Goal: Information Seeking & Learning: Check status

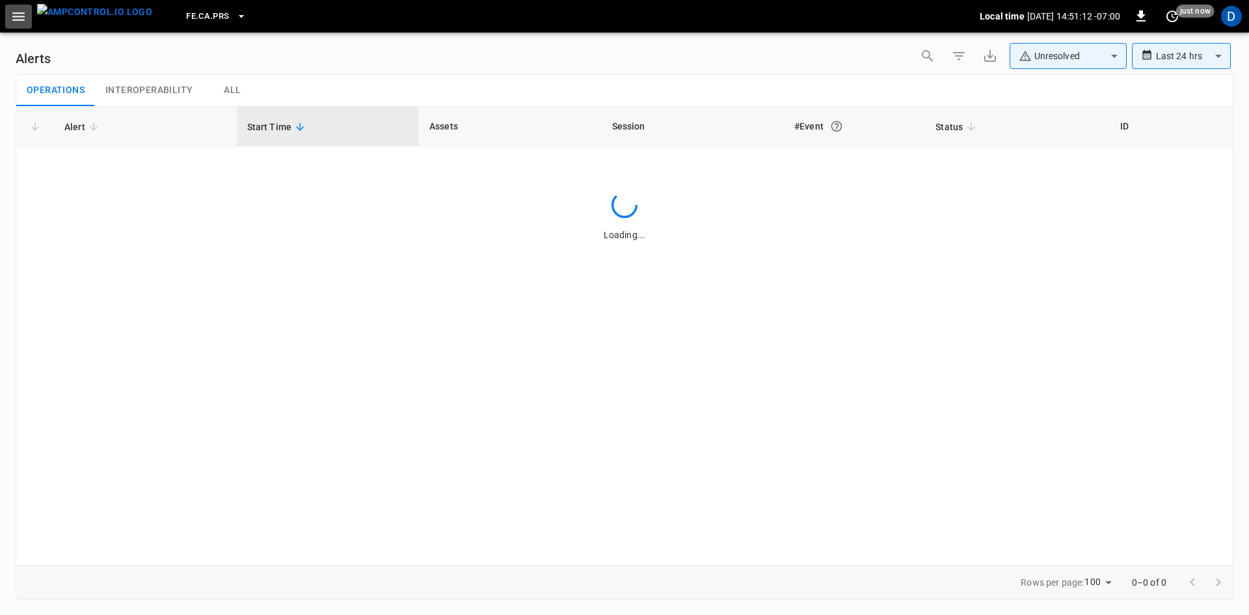
click at [31, 11] on button "button" at bounding box center [18, 17] width 27 height 24
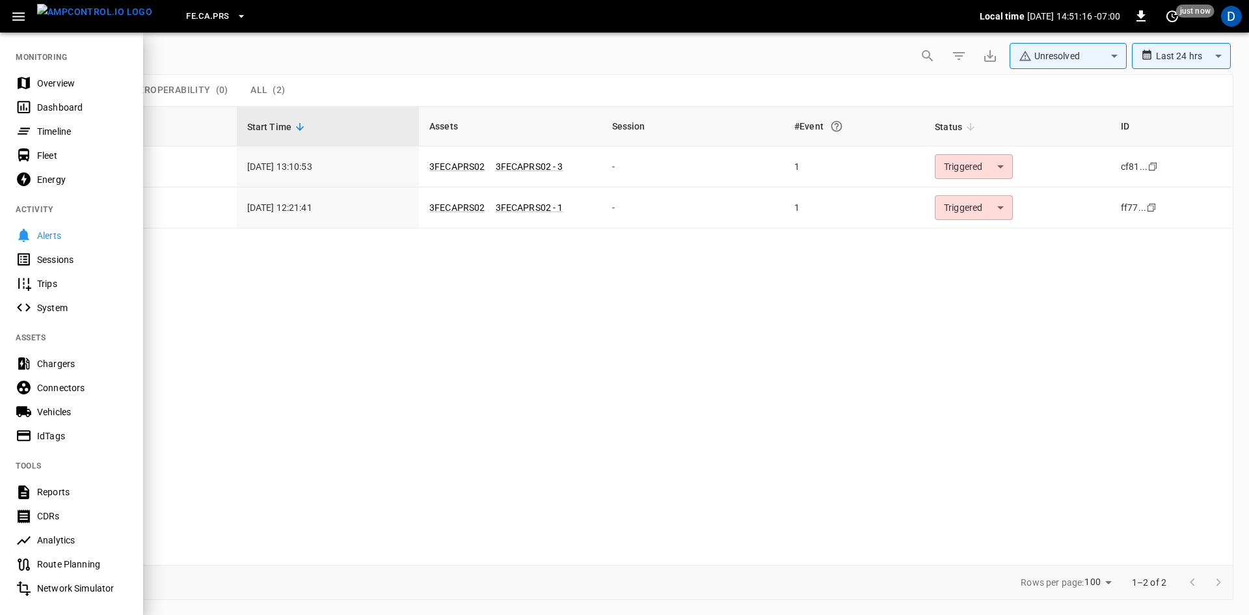
click at [533, 288] on div at bounding box center [624, 307] width 1249 height 615
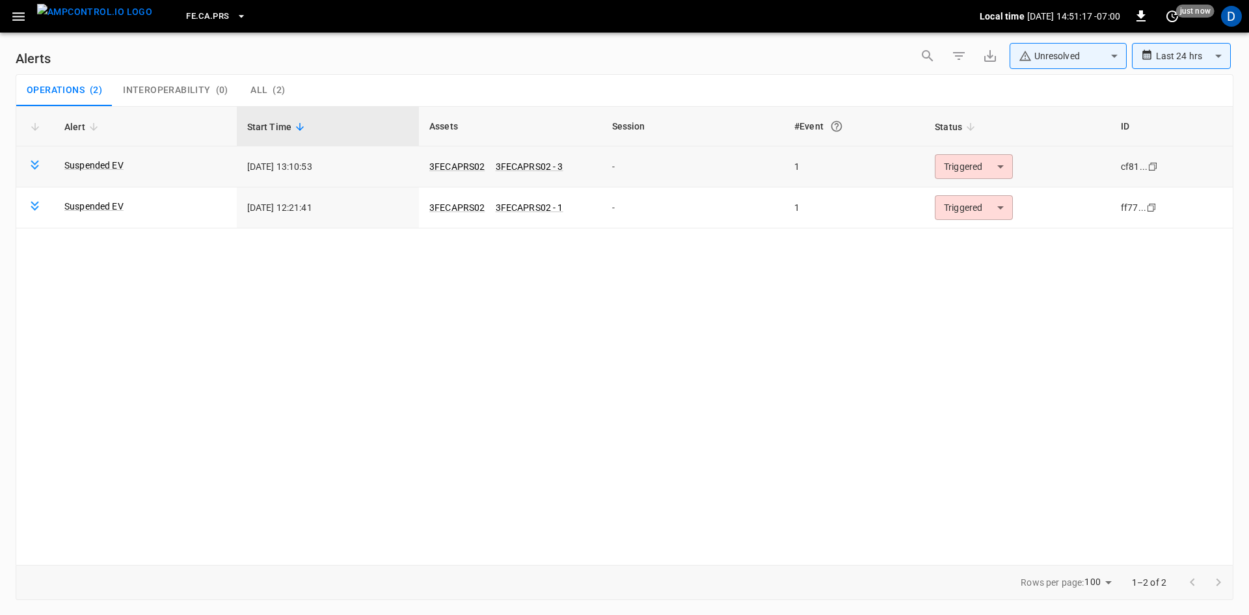
click at [956, 168] on body "**********" at bounding box center [624, 305] width 1249 height 610
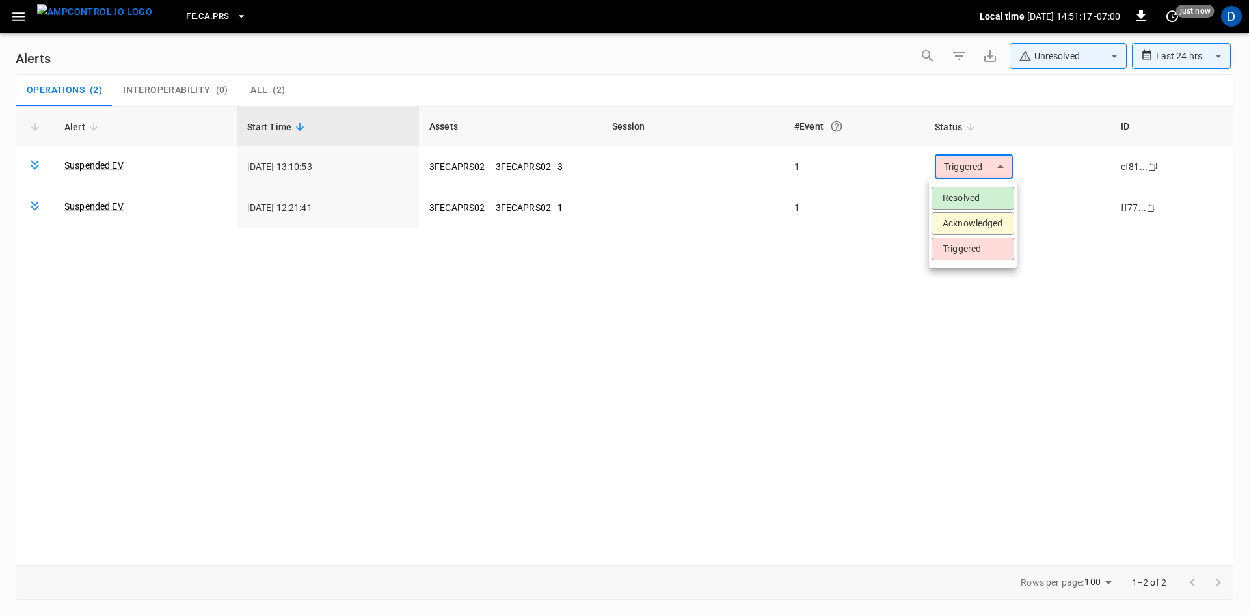
click at [959, 196] on li "Resolved" at bounding box center [972, 198] width 83 height 23
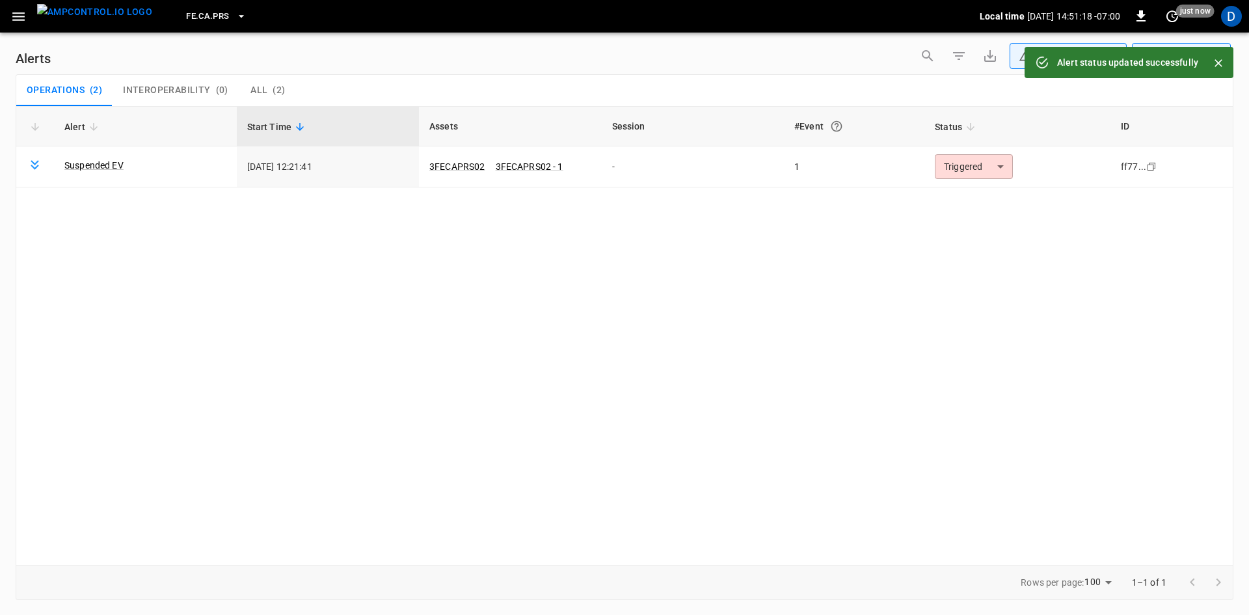
click at [955, 172] on body "**********" at bounding box center [624, 305] width 1249 height 610
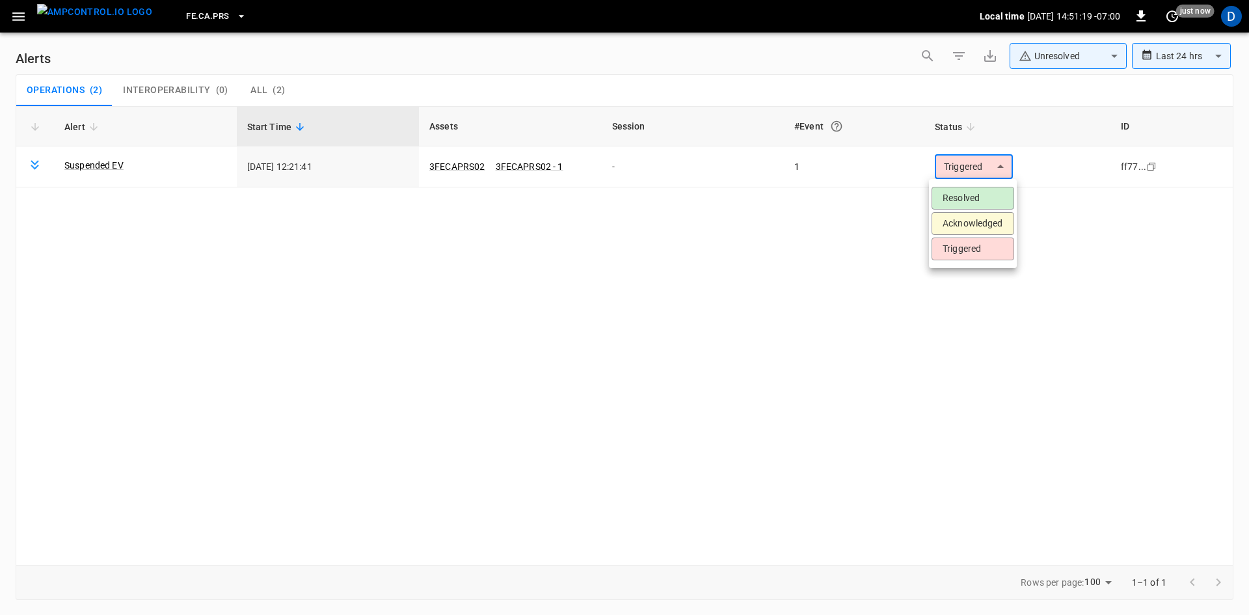
click at [953, 198] on li "Resolved" at bounding box center [972, 198] width 83 height 23
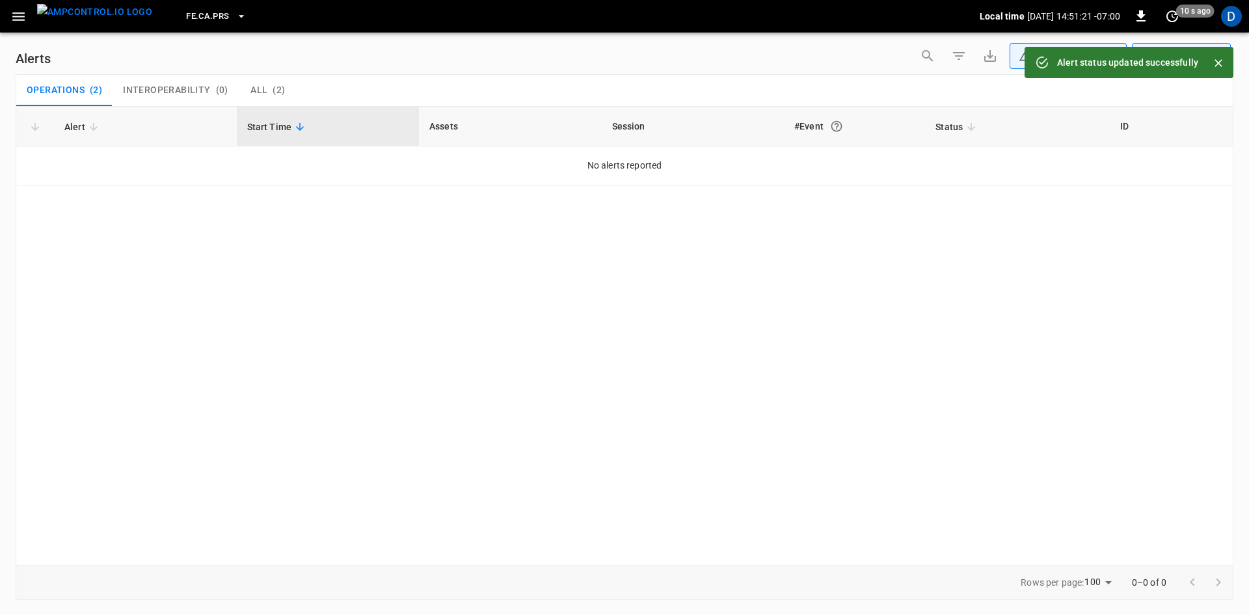
click at [28, 16] on button "button" at bounding box center [18, 17] width 27 height 24
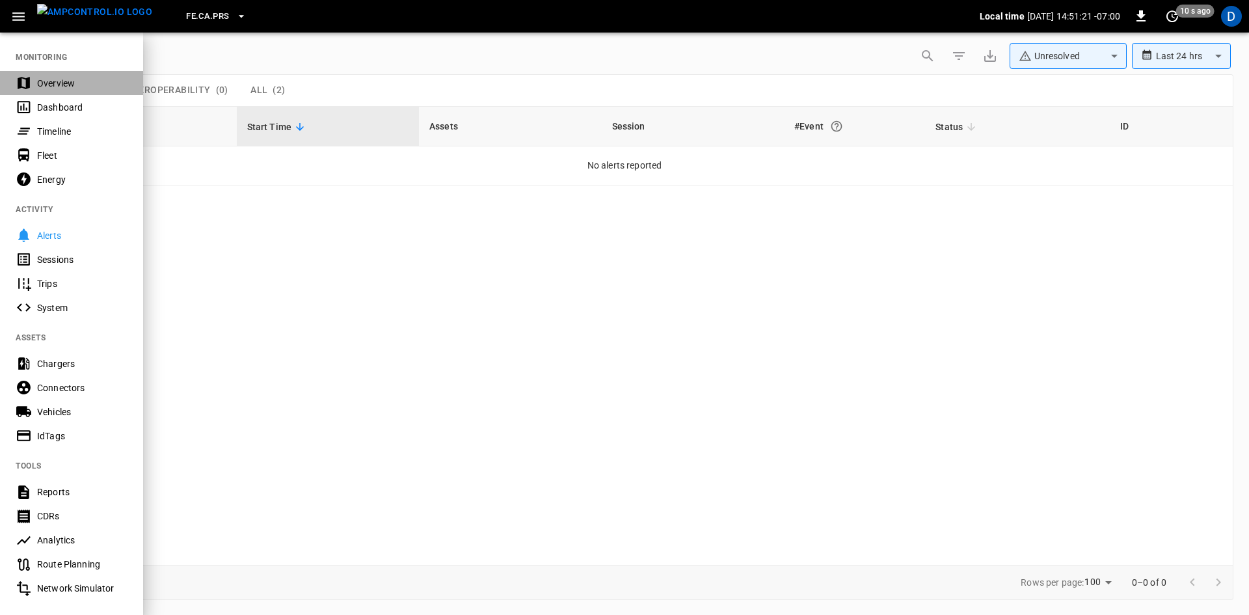
click at [38, 85] on div "Overview" at bounding box center [82, 83] width 90 height 13
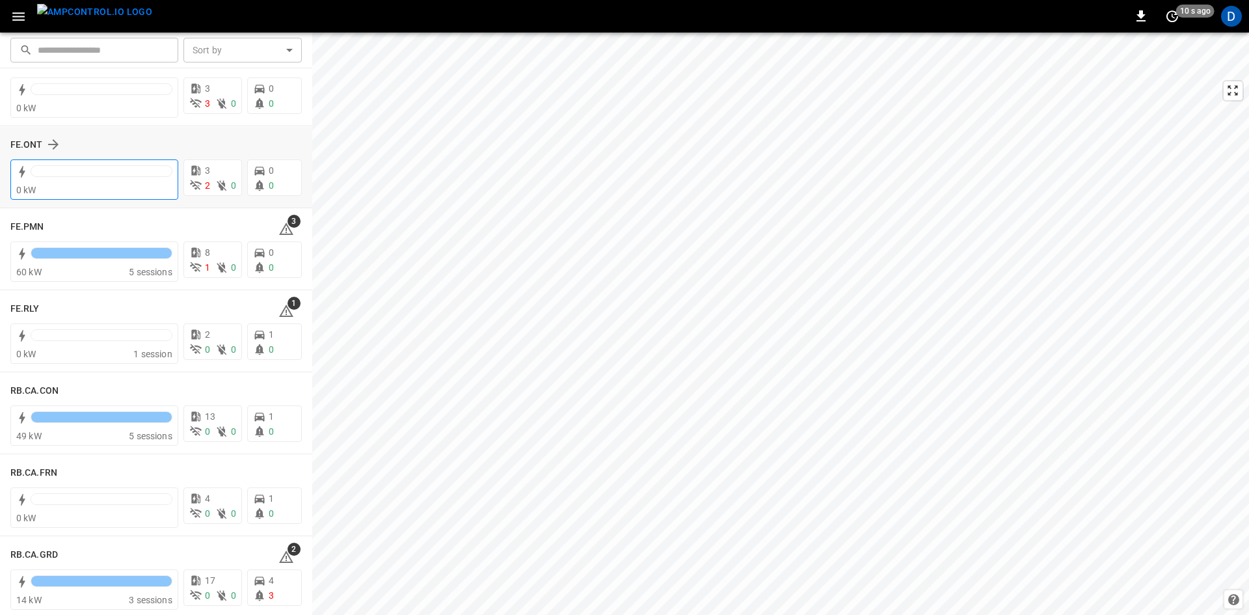
scroll to position [1431, 0]
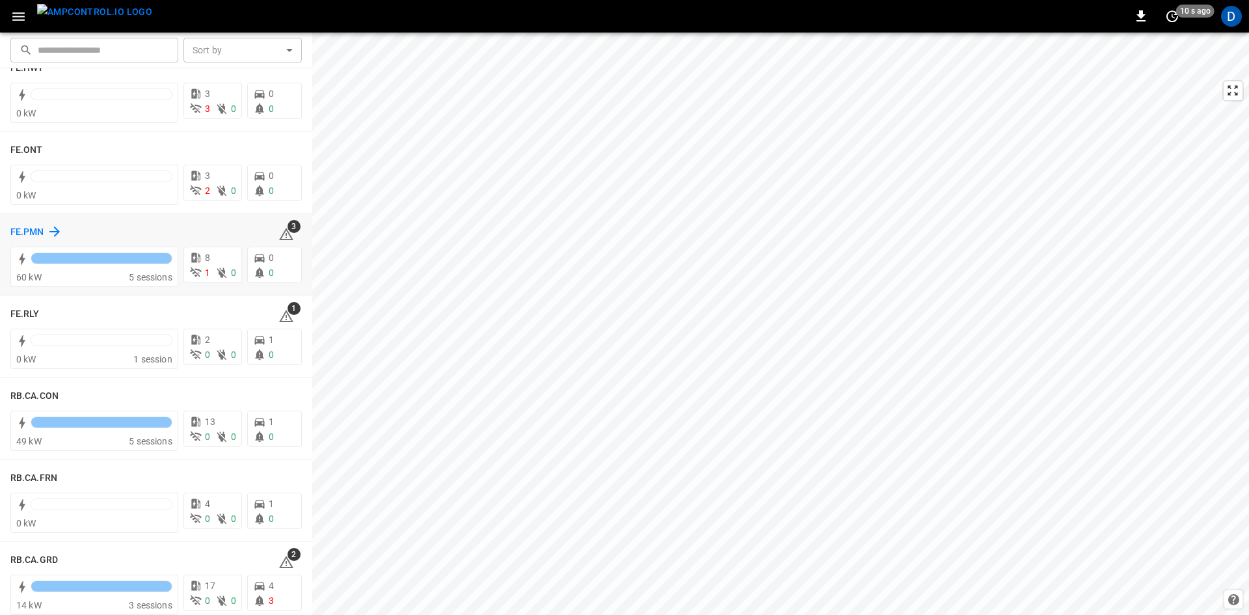
click at [22, 230] on h6 "FE.PMN" at bounding box center [27, 232] width 34 height 14
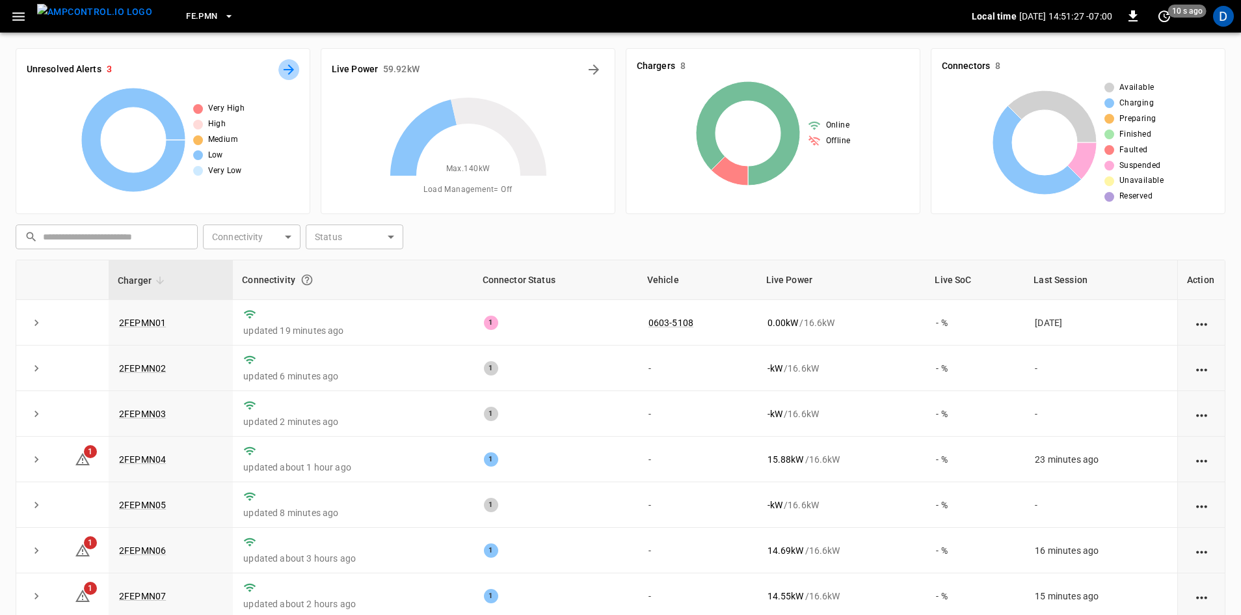
click at [285, 71] on icon "All Alerts" at bounding box center [289, 70] width 16 height 16
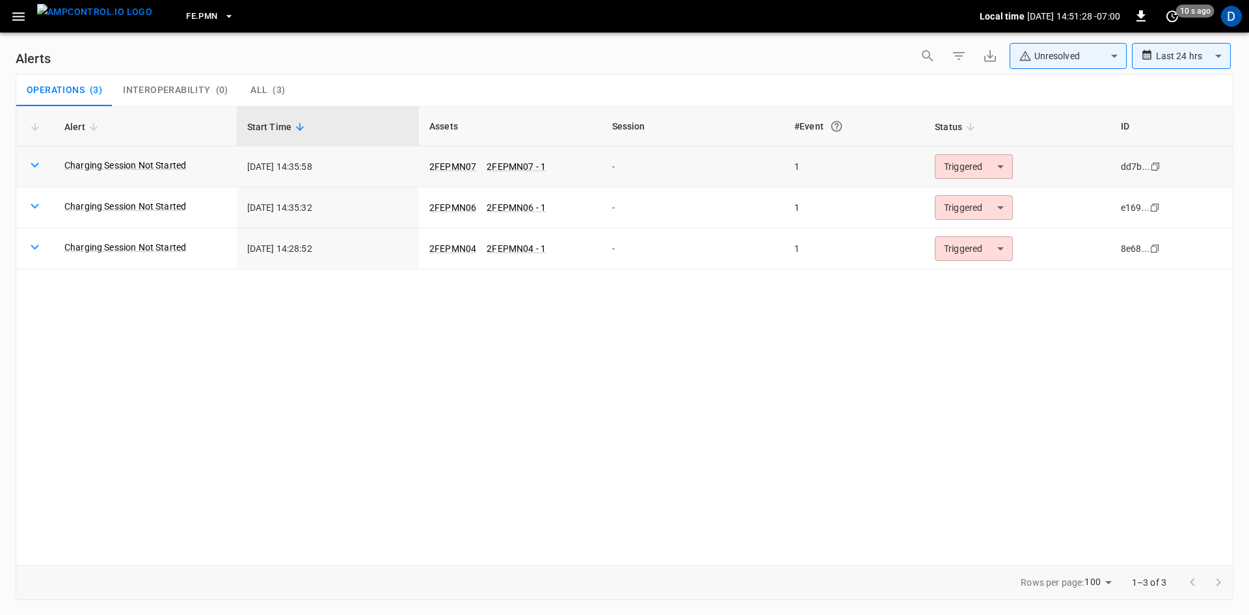
click at [957, 170] on body "**********" at bounding box center [624, 305] width 1249 height 610
click at [254, 77] on div at bounding box center [624, 307] width 1249 height 615
click at [23, 5] on button "button" at bounding box center [18, 17] width 27 height 24
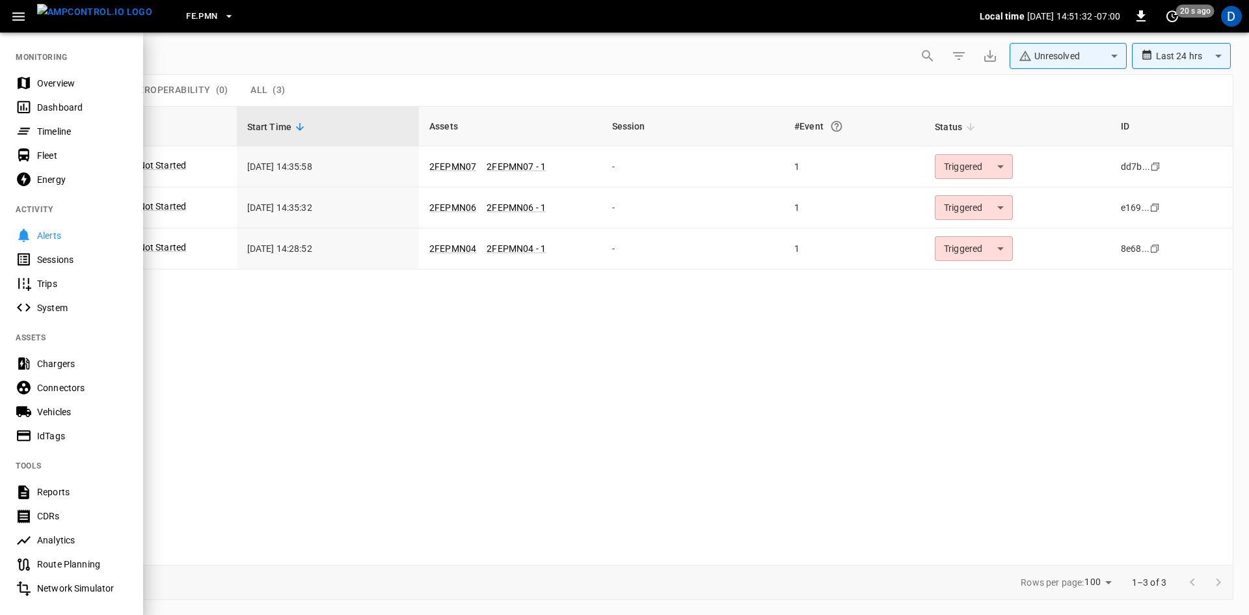
click at [48, 83] on div "Overview" at bounding box center [82, 83] width 90 height 13
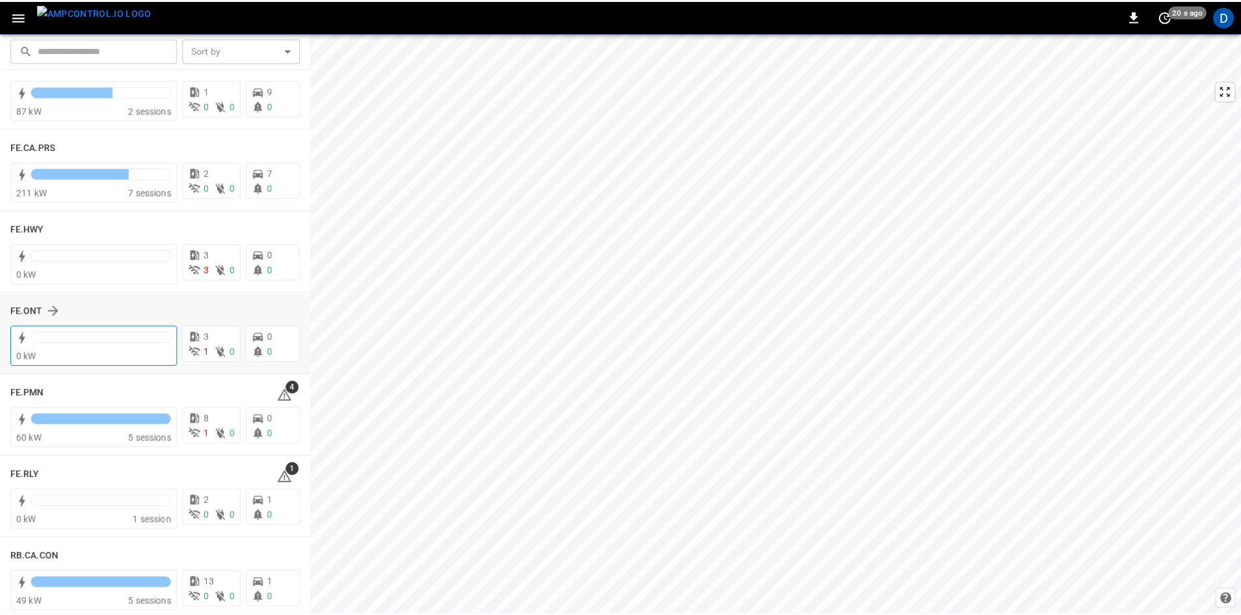
scroll to position [1301, 0]
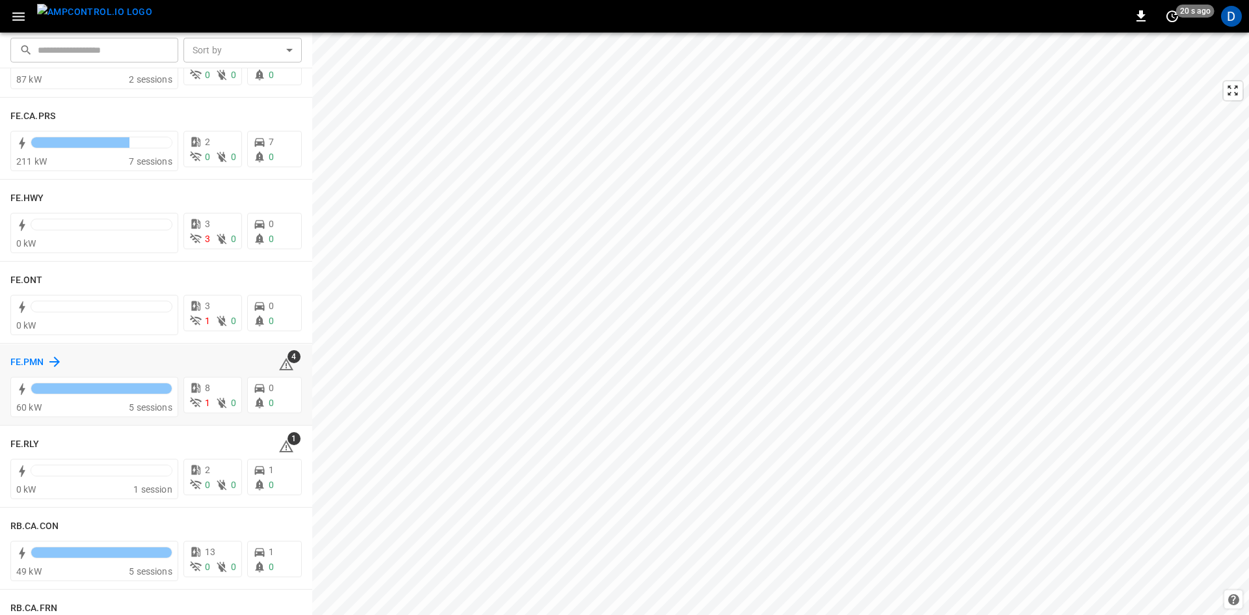
click at [33, 356] on h6 "FE.PMN" at bounding box center [27, 362] width 34 height 14
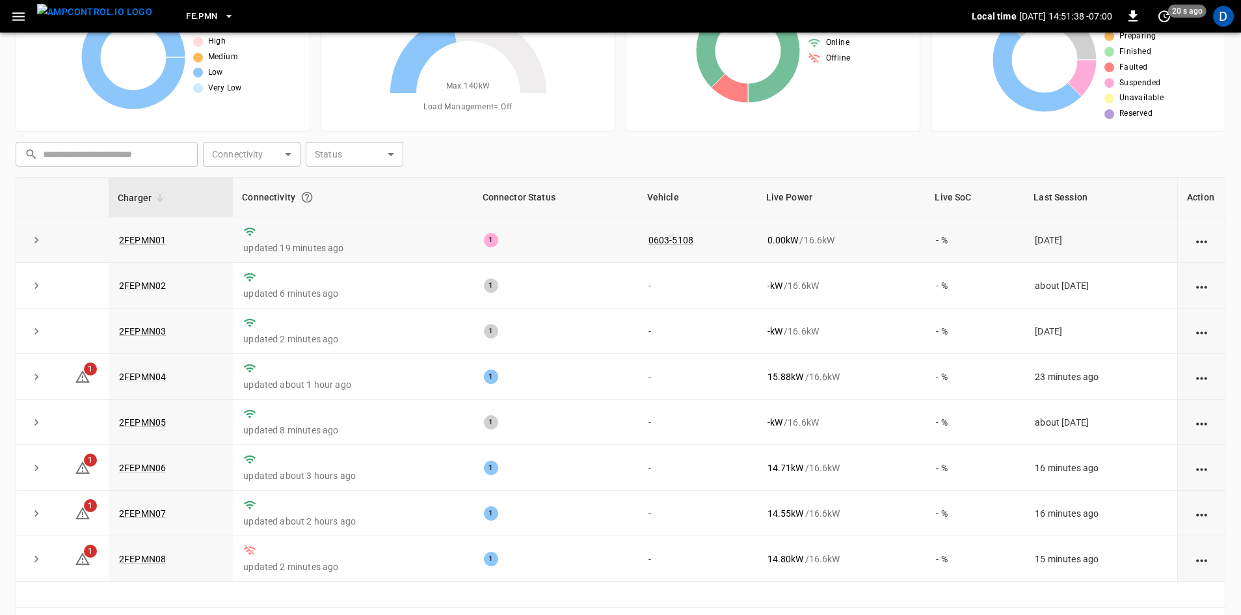
scroll to position [126, 0]
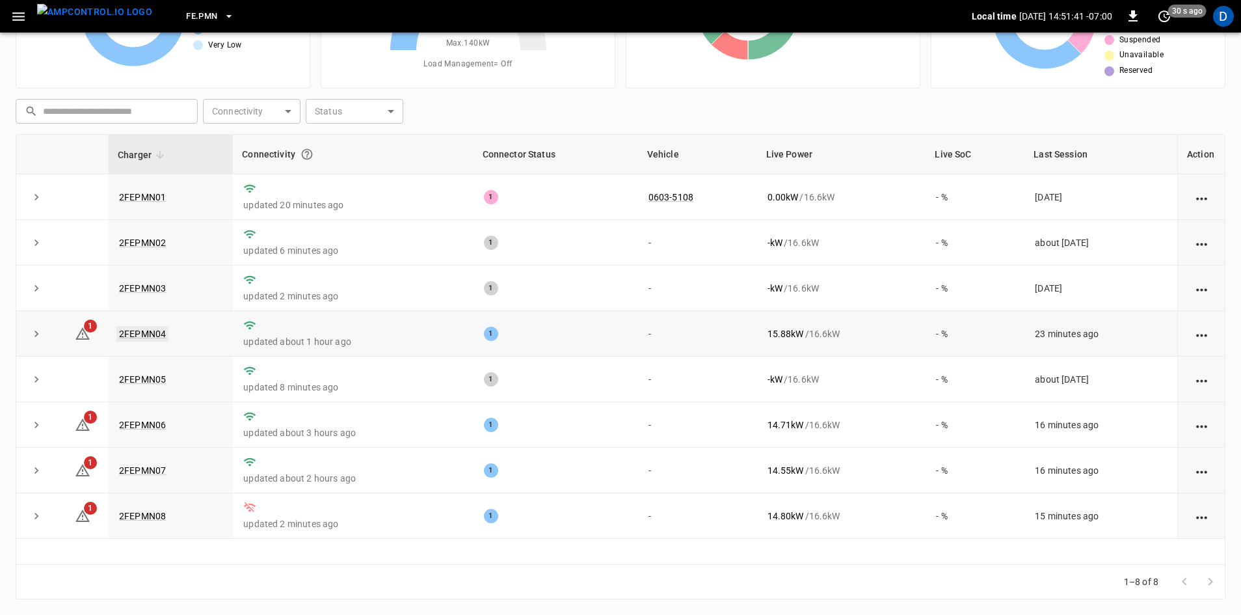
click at [127, 332] on link "2FEPMN04" at bounding box center [142, 334] width 52 height 16
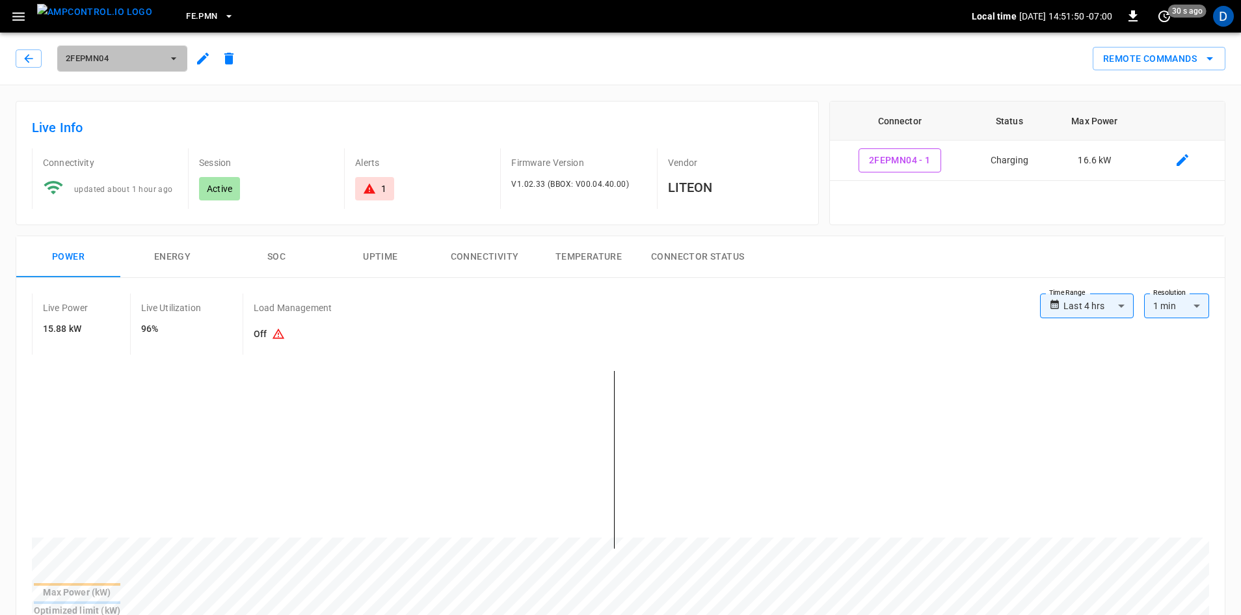
click at [161, 53] on span "2FEPMN04" at bounding box center [114, 58] width 96 height 15
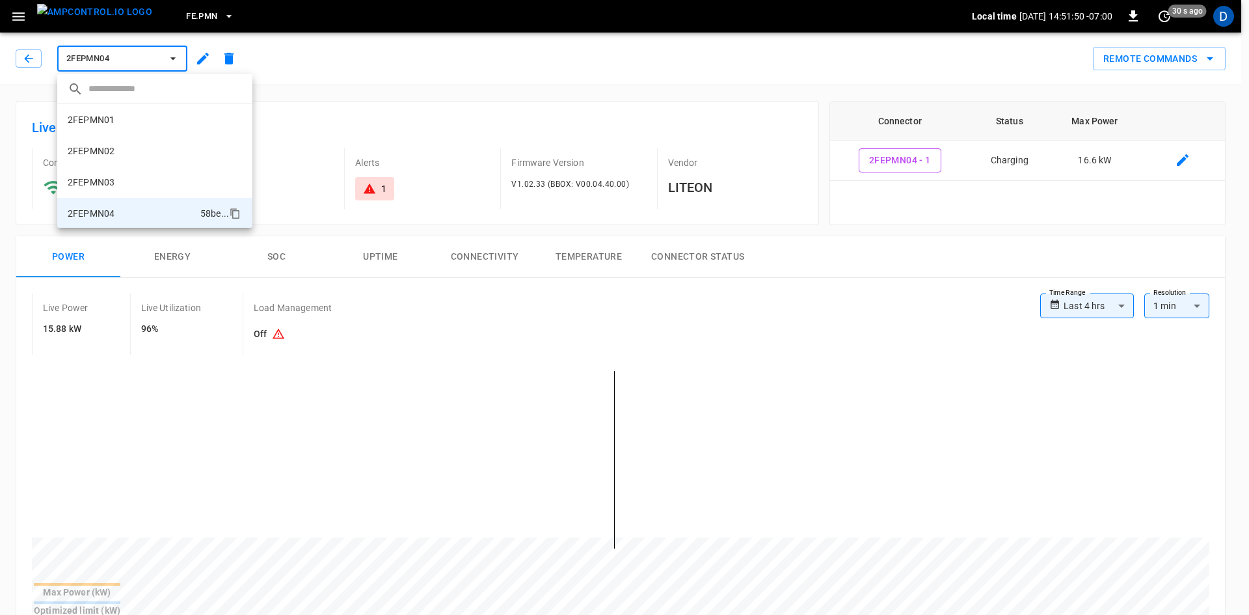
scroll to position [85, 0]
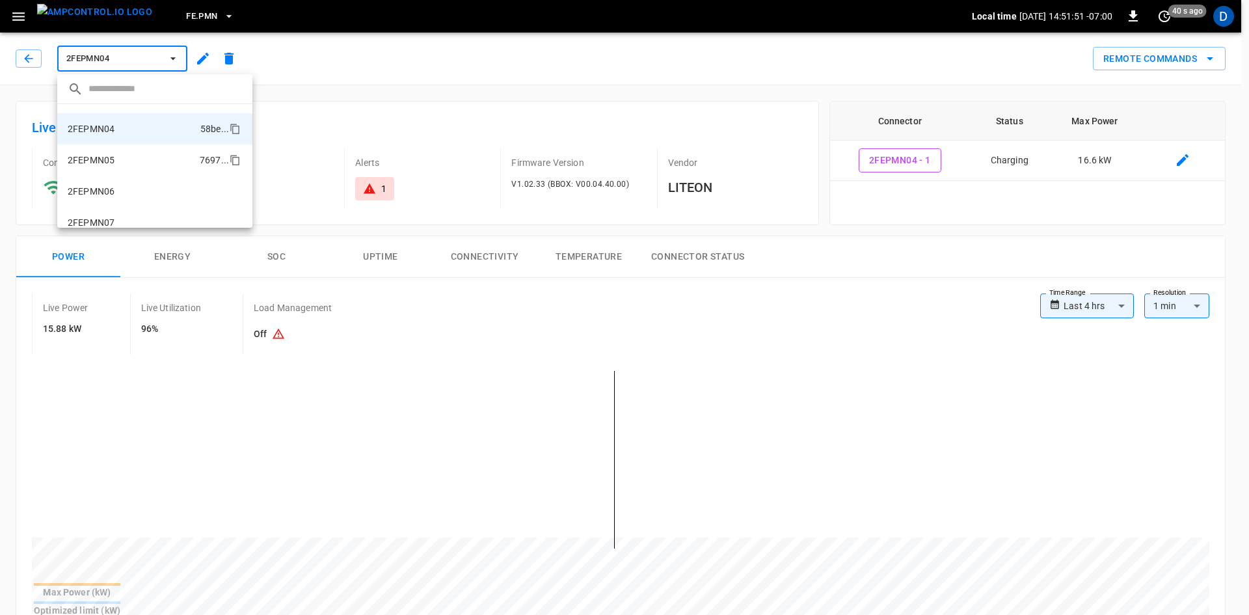
click at [103, 155] on p "2FEPMN05" at bounding box center [91, 159] width 47 height 13
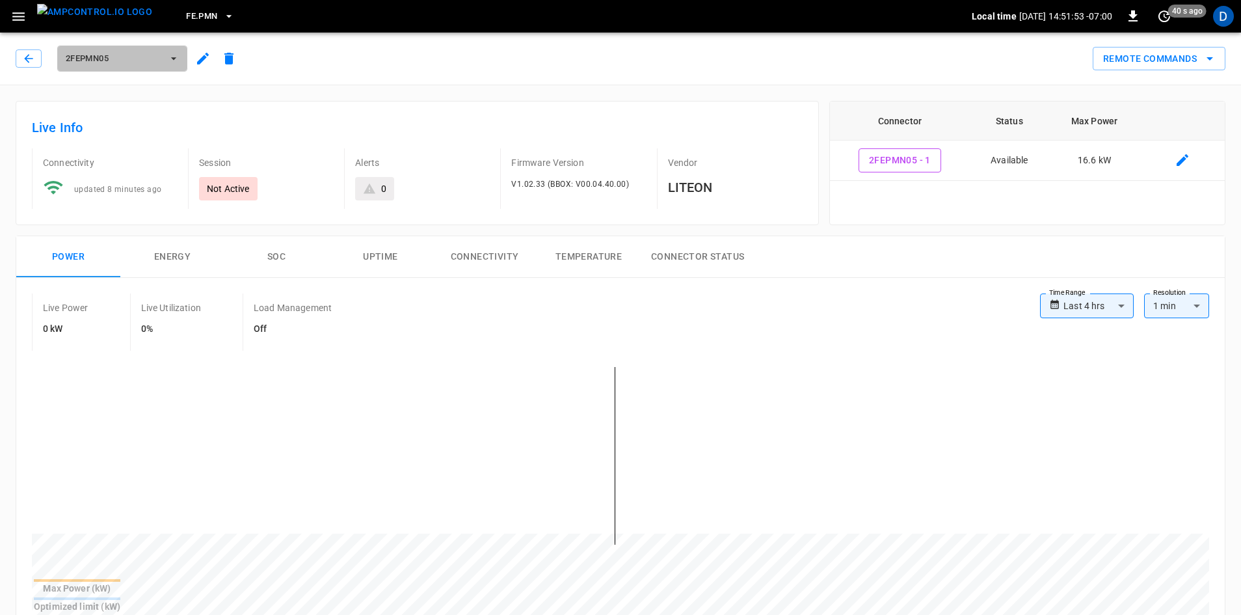
click at [146, 57] on span "2FEPMN05" at bounding box center [114, 58] width 96 height 15
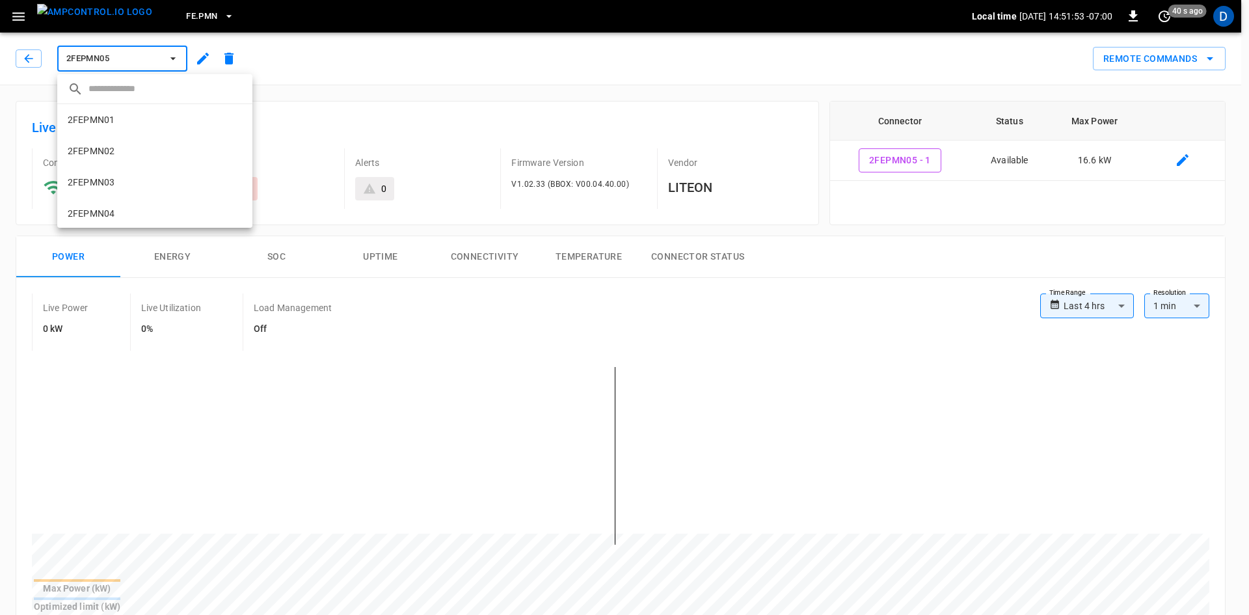
scroll to position [116, 0]
click at [99, 156] on p "2FEPMN06" at bounding box center [91, 159] width 47 height 13
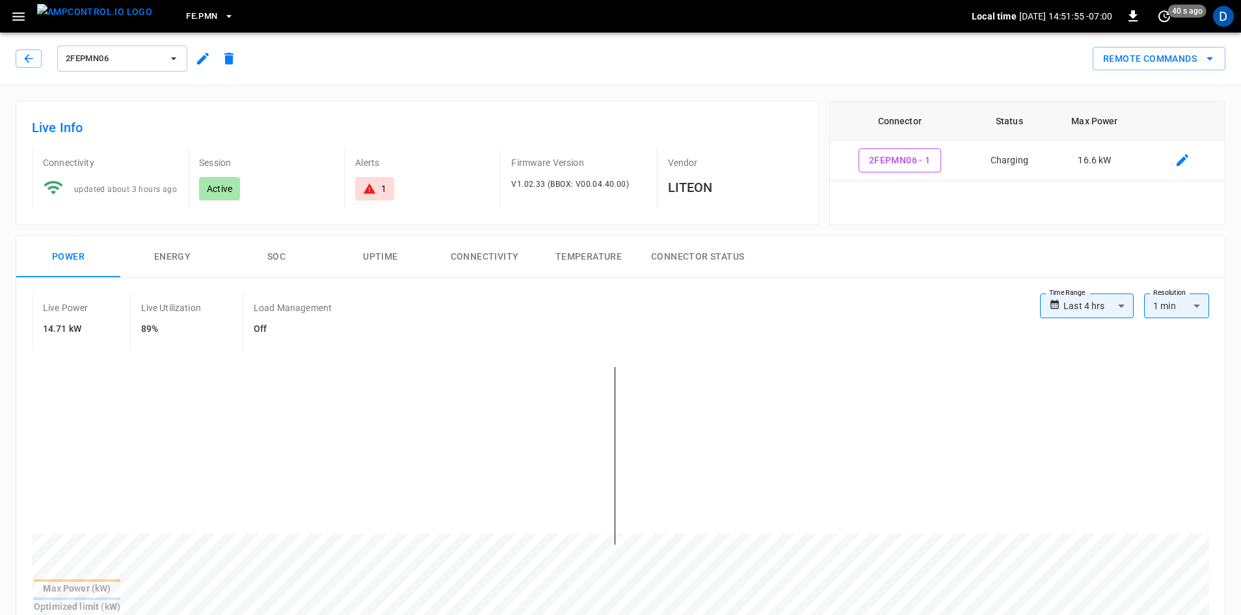
click at [112, 70] on button "2FEPMN06" at bounding box center [122, 59] width 130 height 26
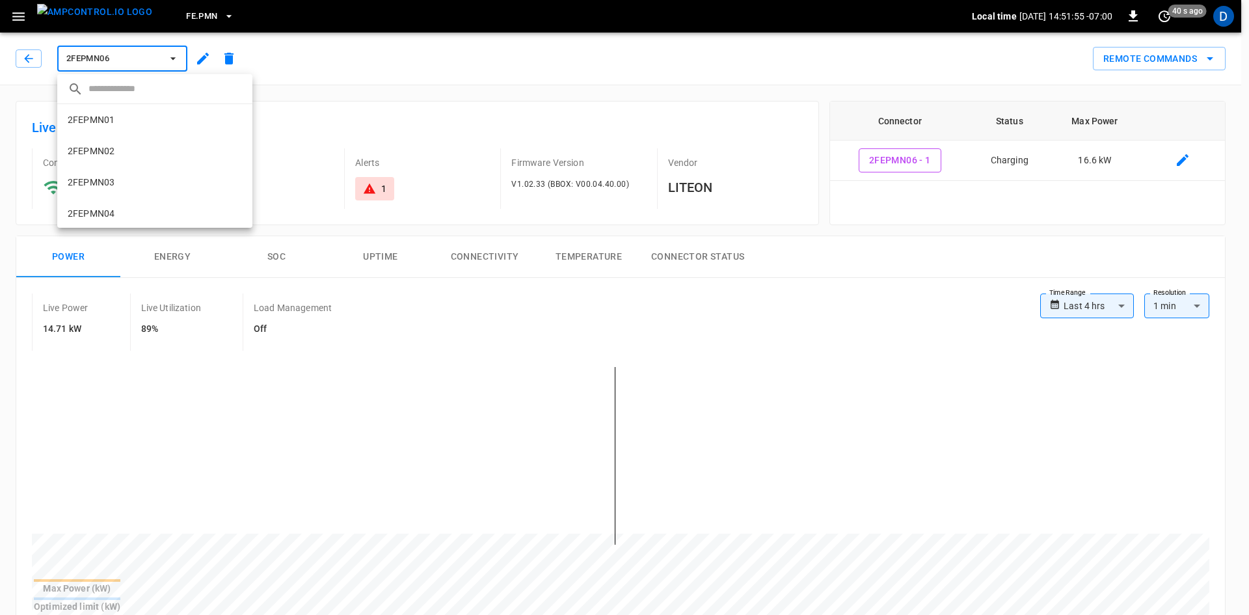
scroll to position [126, 0]
click at [111, 175] on p "2FEPMN07" at bounding box center [91, 180] width 47 height 13
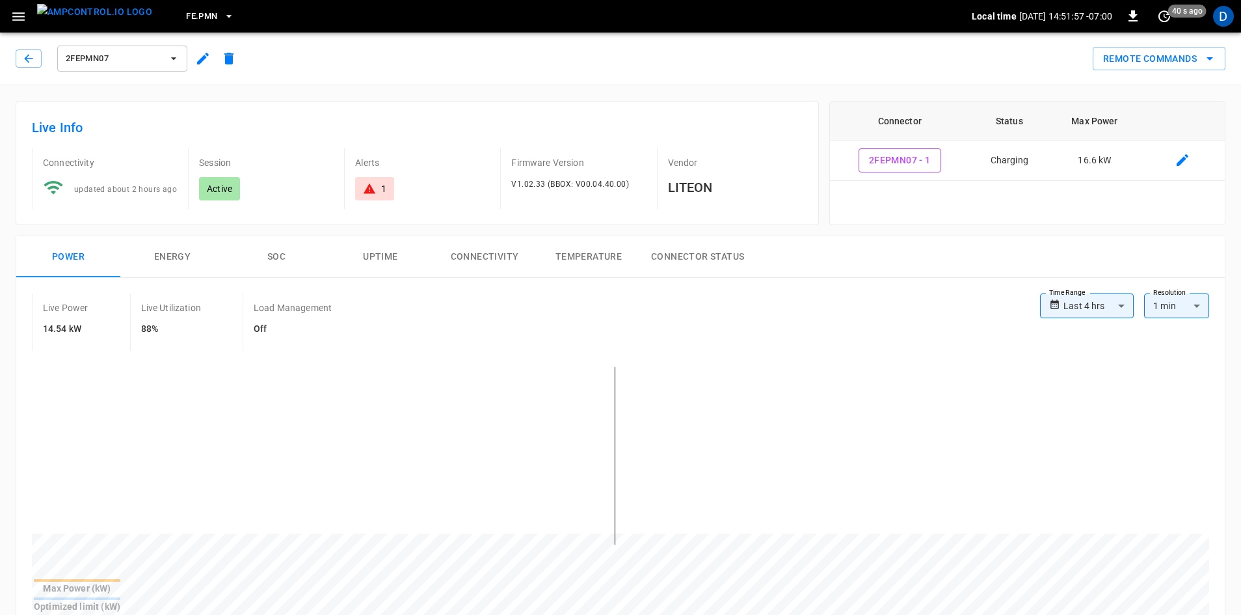
click at [119, 62] on span "2FEPMN07" at bounding box center [114, 58] width 96 height 15
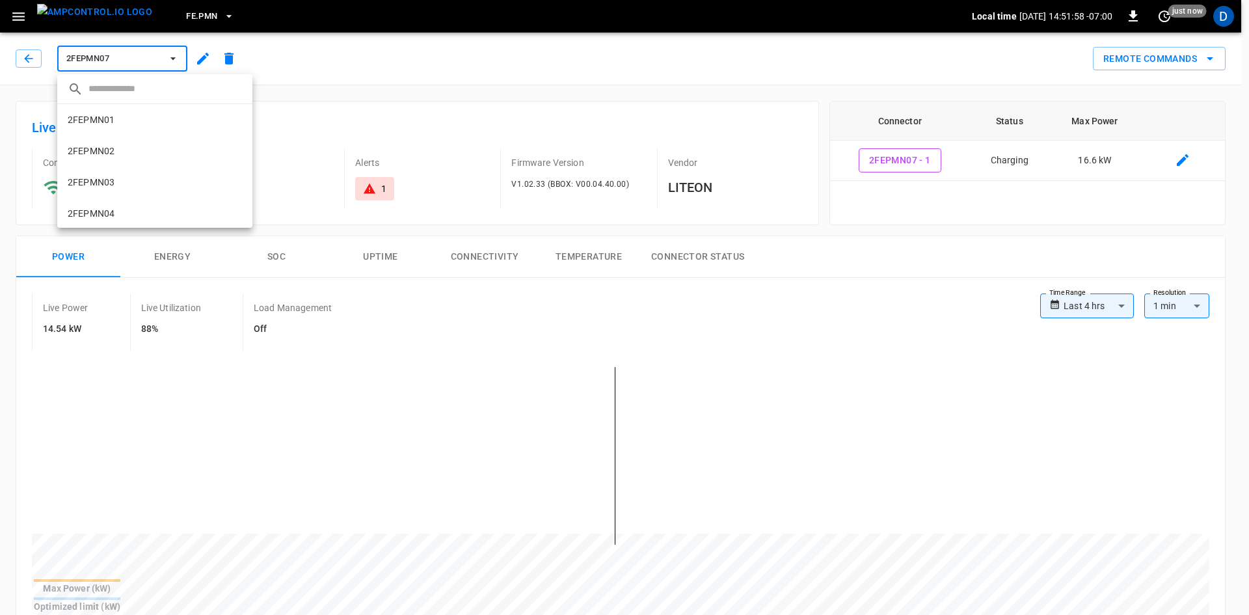
scroll to position [126, 0]
click at [109, 186] on p "2FEPMN07" at bounding box center [91, 180] width 47 height 13
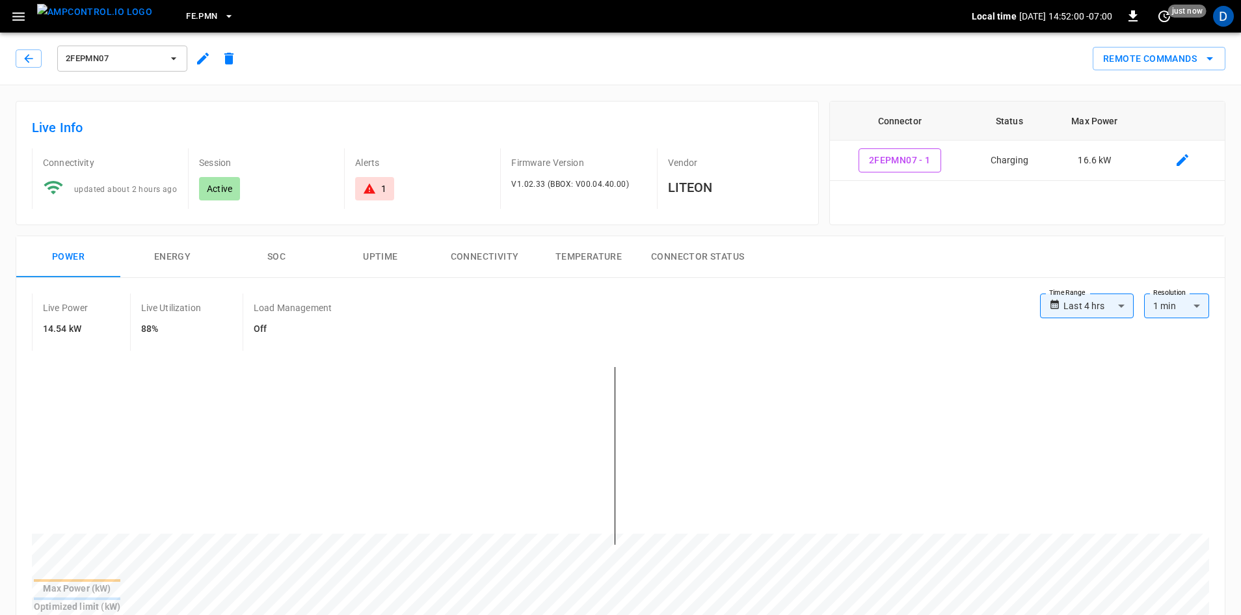
click at [110, 60] on span "2FEPMN07" at bounding box center [114, 58] width 96 height 15
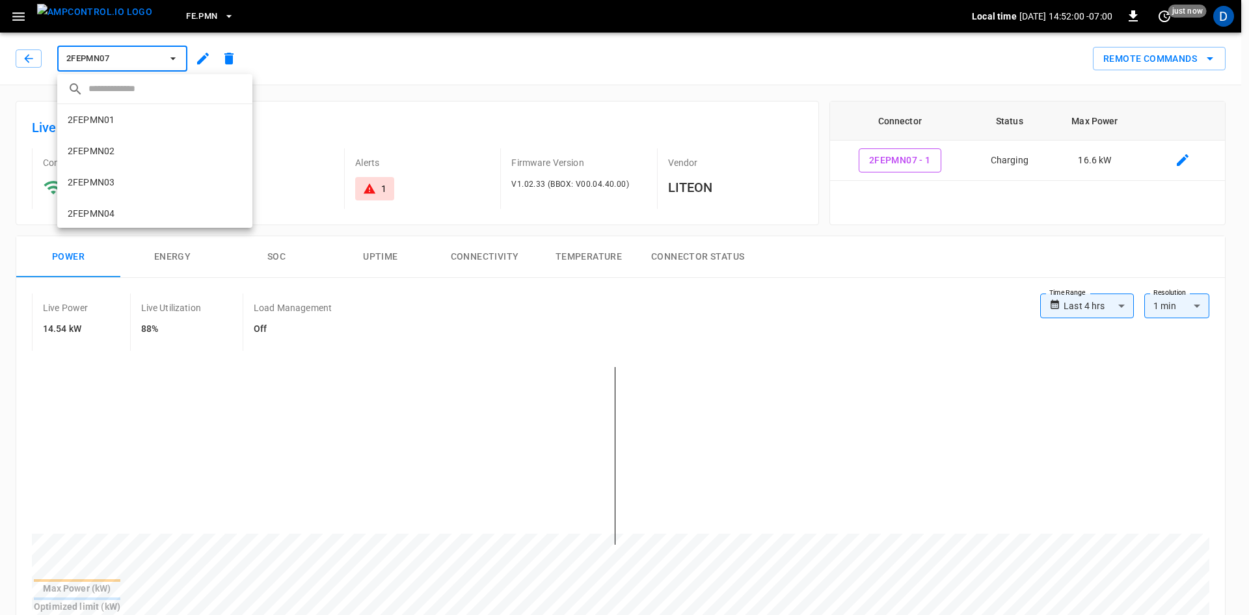
scroll to position [126, 0]
click at [98, 190] on li "2FEPMN07 7291 ..." at bounding box center [154, 180] width 195 height 31
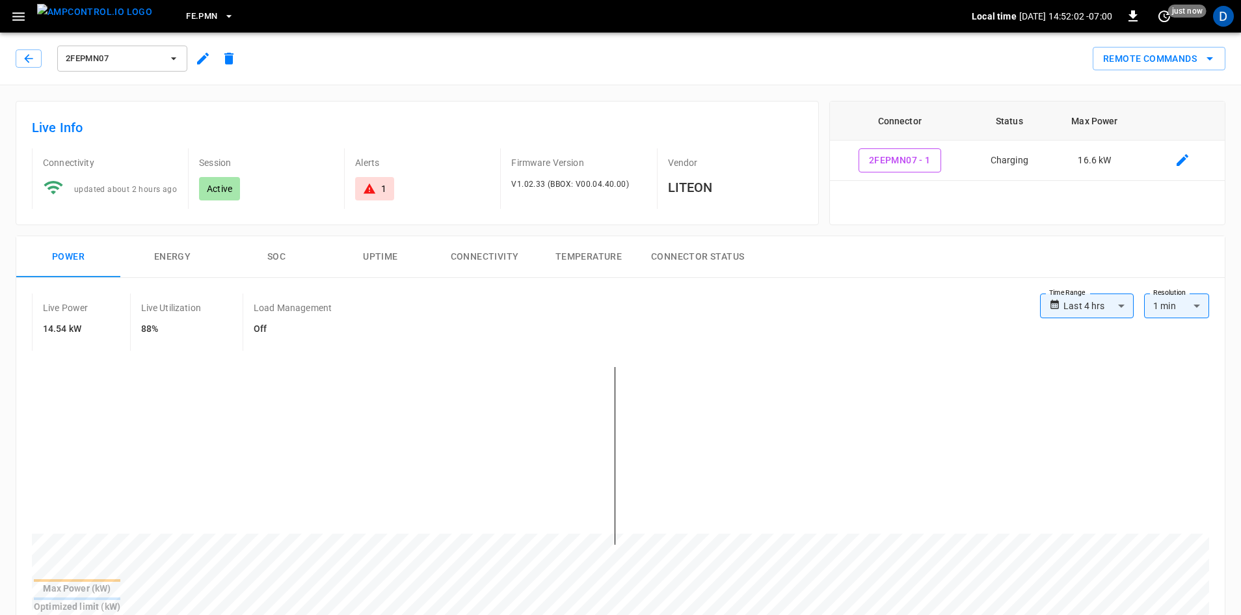
click at [104, 56] on span "2FEPMN07" at bounding box center [114, 58] width 96 height 15
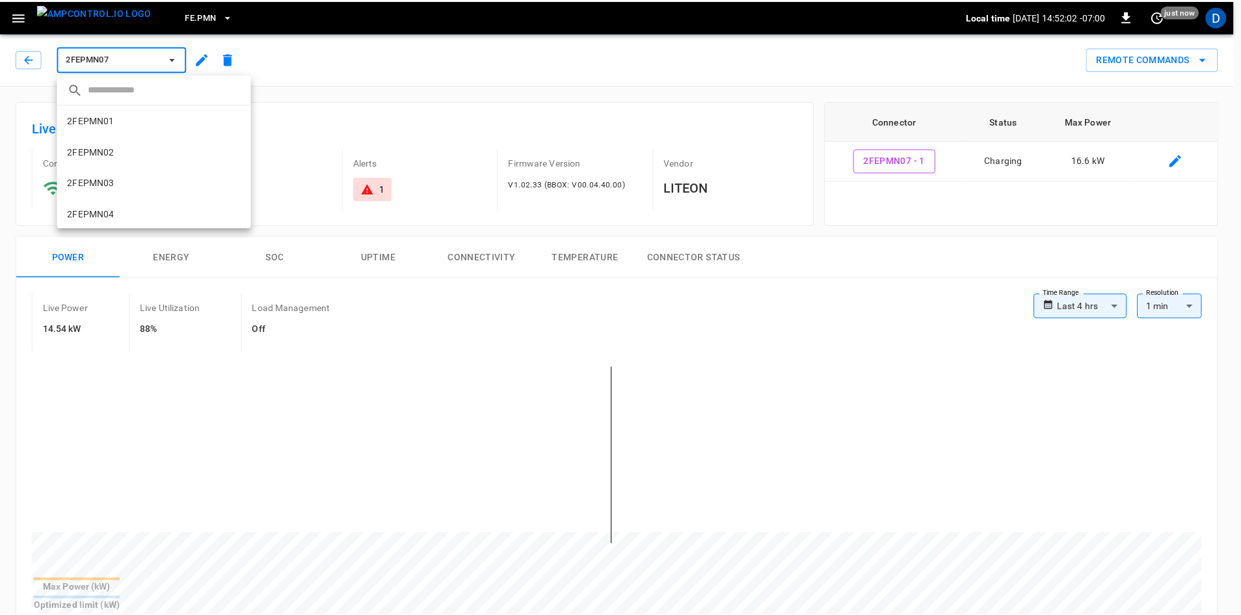
scroll to position [126, 0]
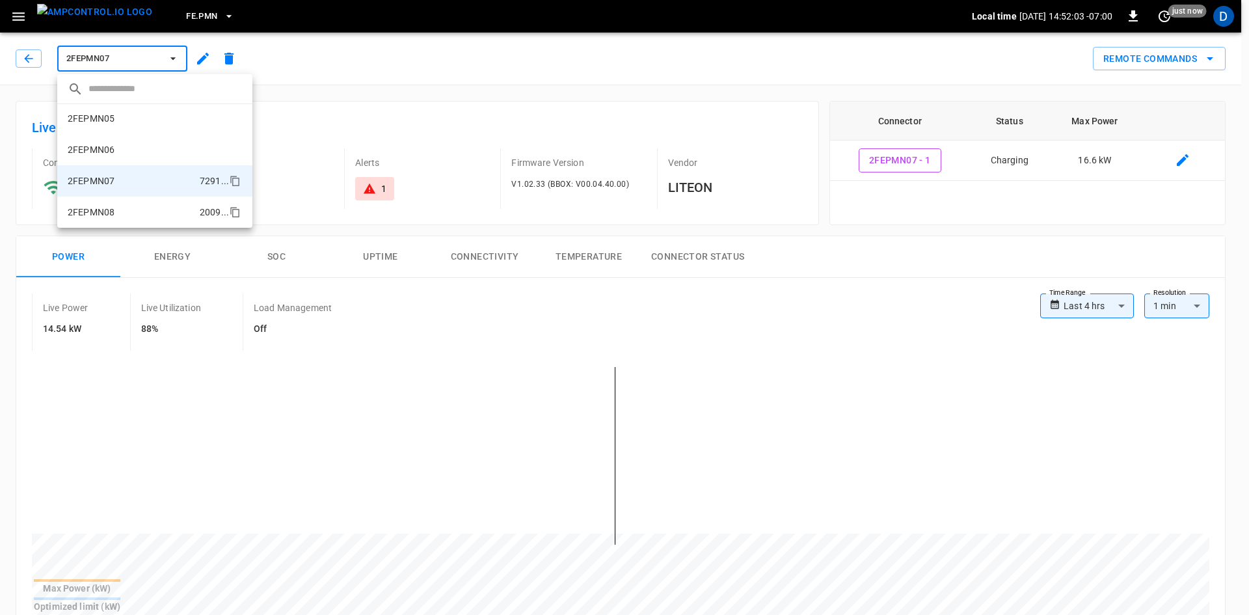
click at [79, 198] on li "2FEPMN08 2009 ..." at bounding box center [154, 211] width 195 height 31
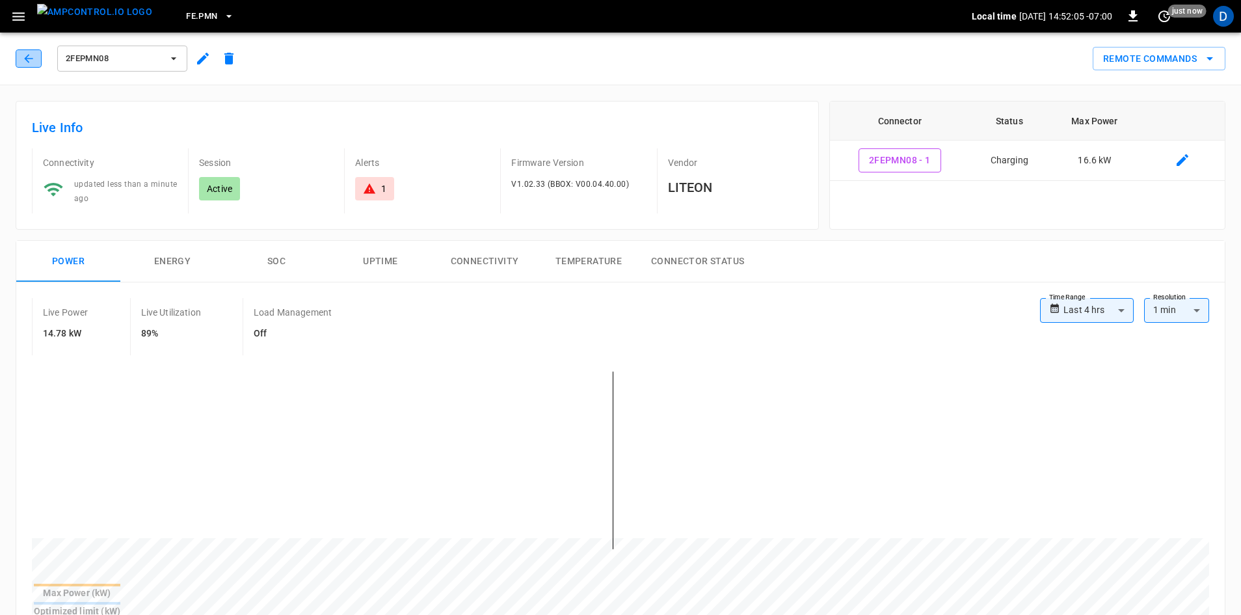
click at [33, 58] on icon "button" at bounding box center [28, 58] width 13 height 13
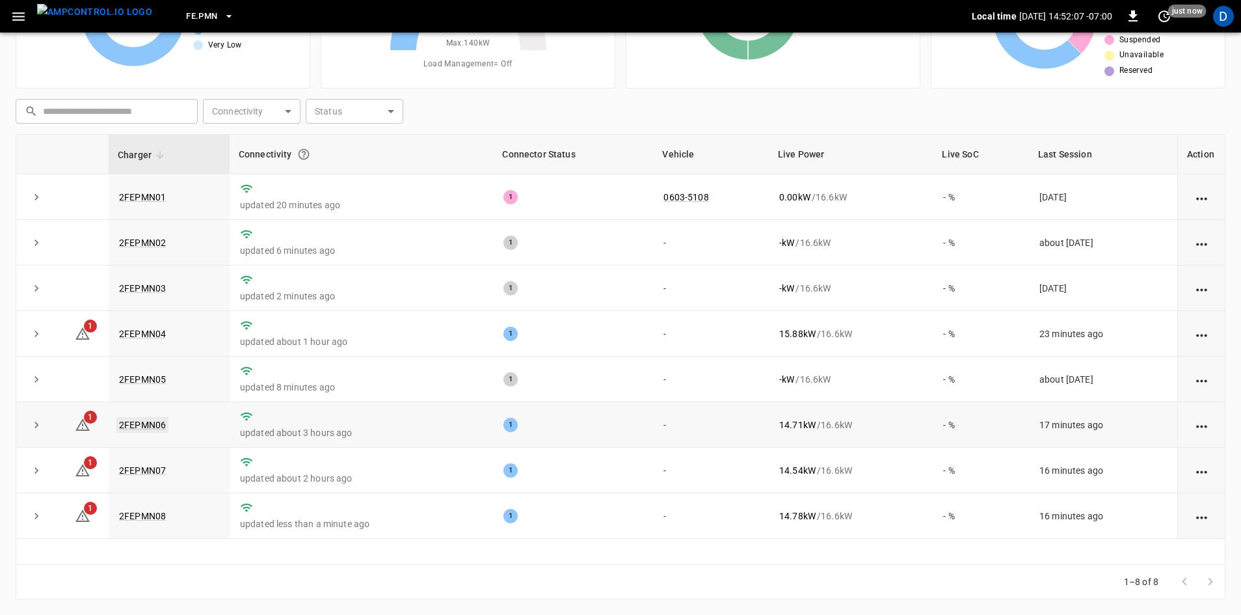
click at [155, 423] on link "2FEPMN06" at bounding box center [142, 425] width 52 height 16
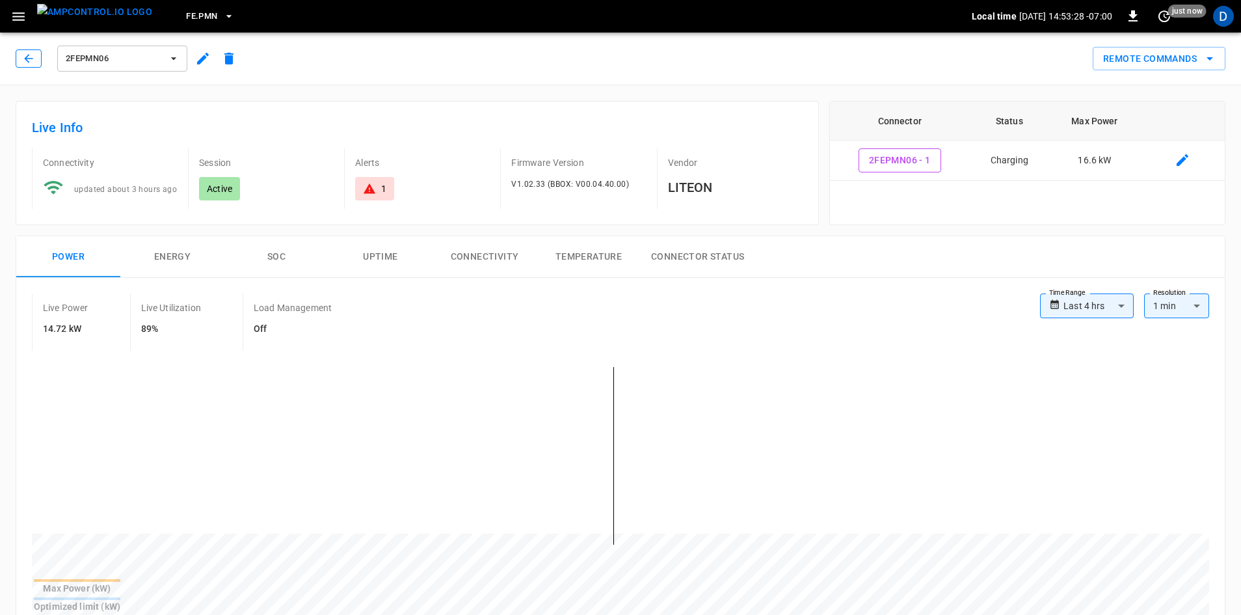
click at [34, 50] on button "button" at bounding box center [29, 58] width 26 height 18
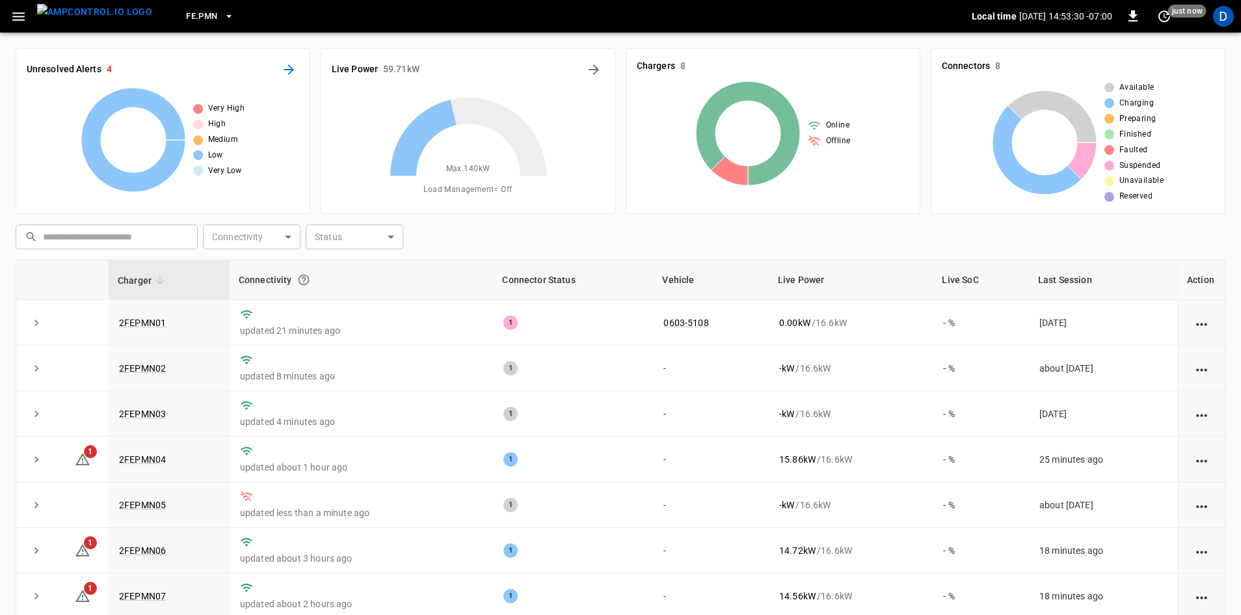
click at [288, 69] on icon "All Alerts" at bounding box center [289, 69] width 10 height 10
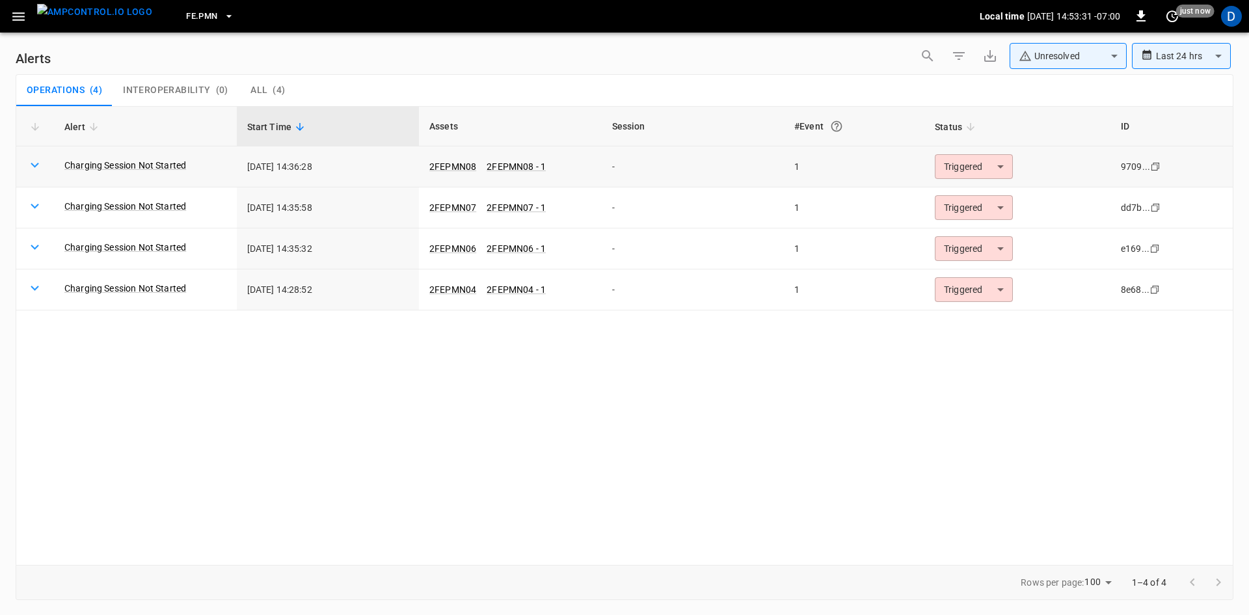
click at [985, 168] on body "**********" at bounding box center [624, 305] width 1249 height 610
click at [949, 194] on li "Resolved" at bounding box center [972, 198] width 83 height 23
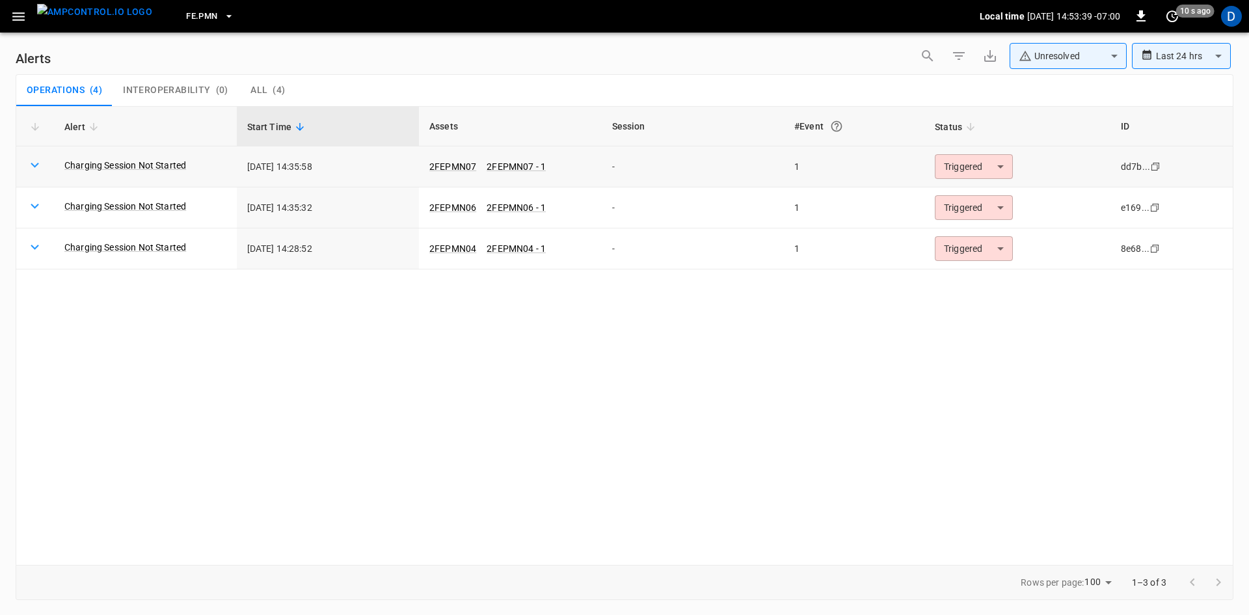
click at [964, 163] on body "**********" at bounding box center [624, 305] width 1249 height 610
click at [964, 196] on li "Resolved" at bounding box center [972, 198] width 83 height 23
click at [959, 166] on body "**********" at bounding box center [624, 305] width 1249 height 610
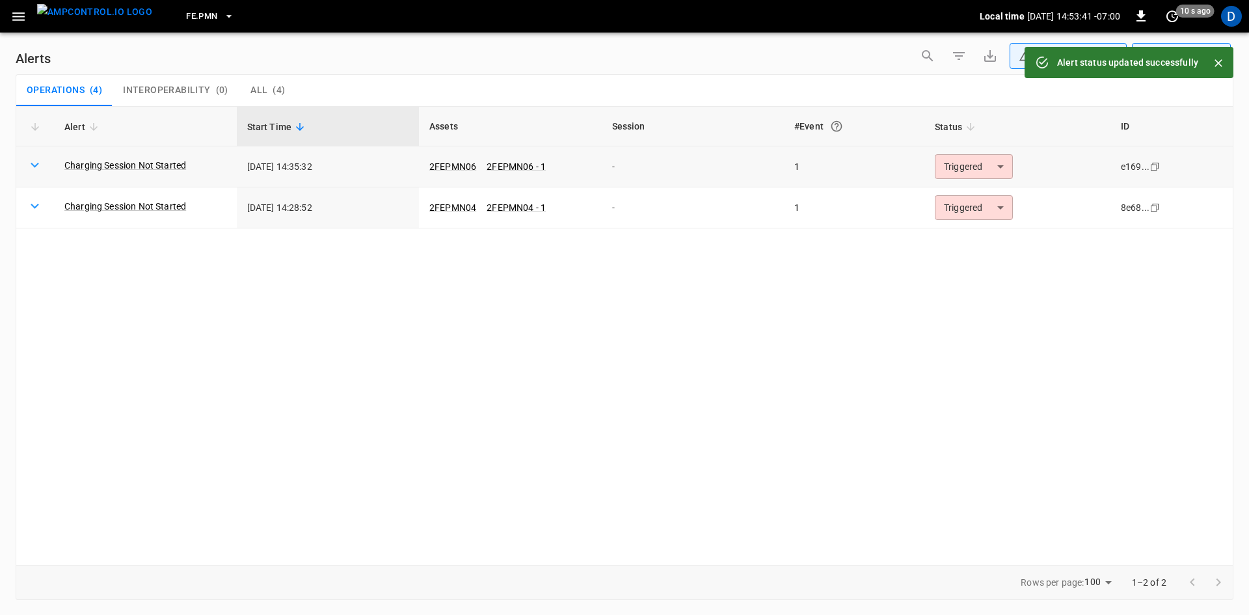
click at [961, 203] on body "**********" at bounding box center [624, 305] width 1249 height 610
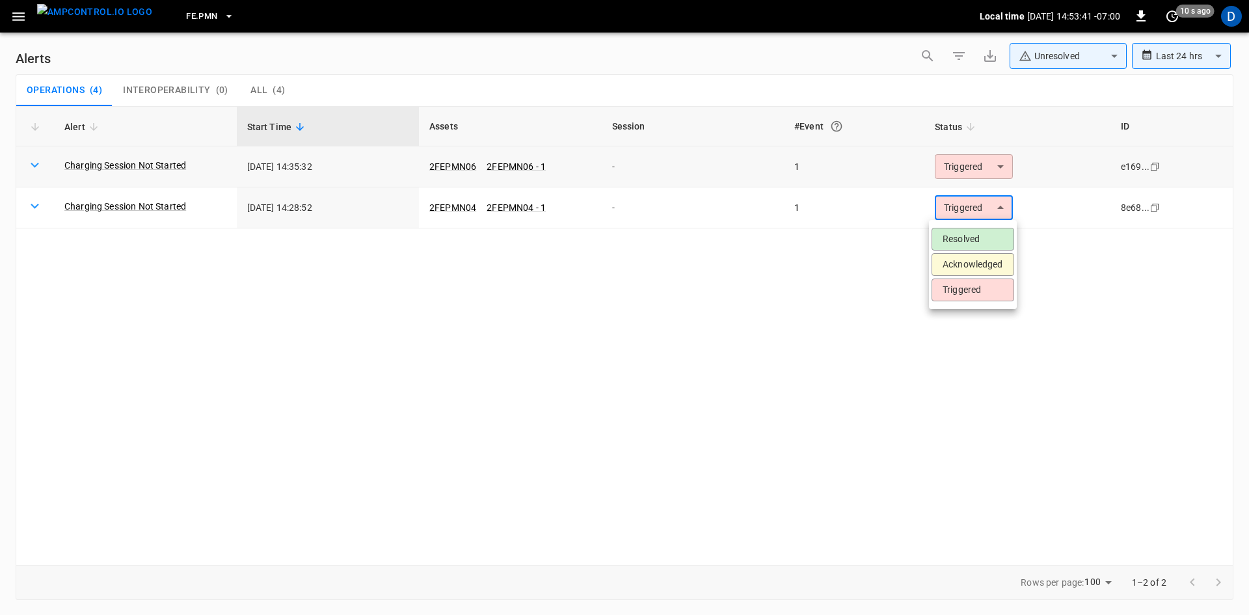
click at [971, 235] on li "Resolved" at bounding box center [972, 239] width 83 height 23
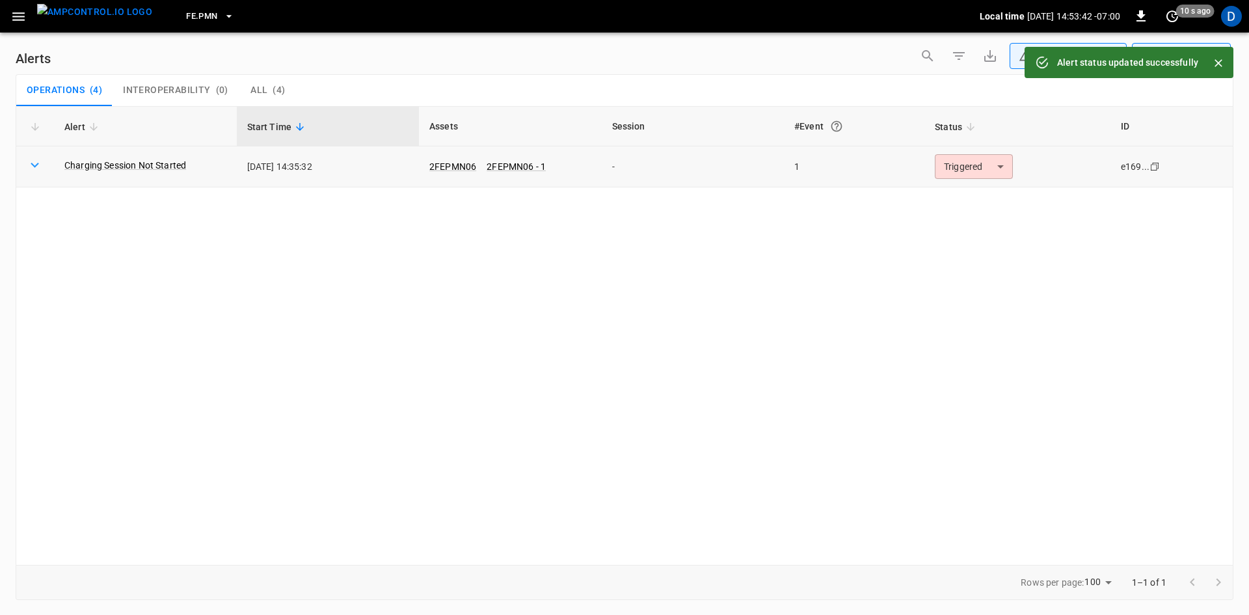
click at [948, 171] on body "**********" at bounding box center [624, 305] width 1249 height 610
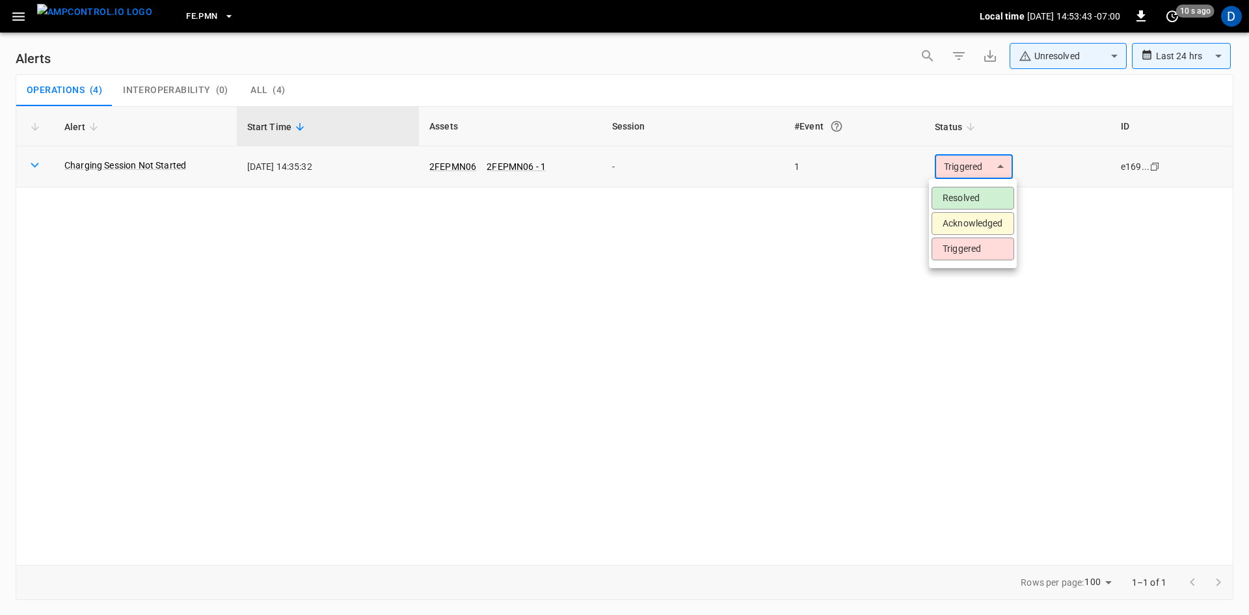
click at [944, 204] on li "Resolved" at bounding box center [972, 198] width 83 height 23
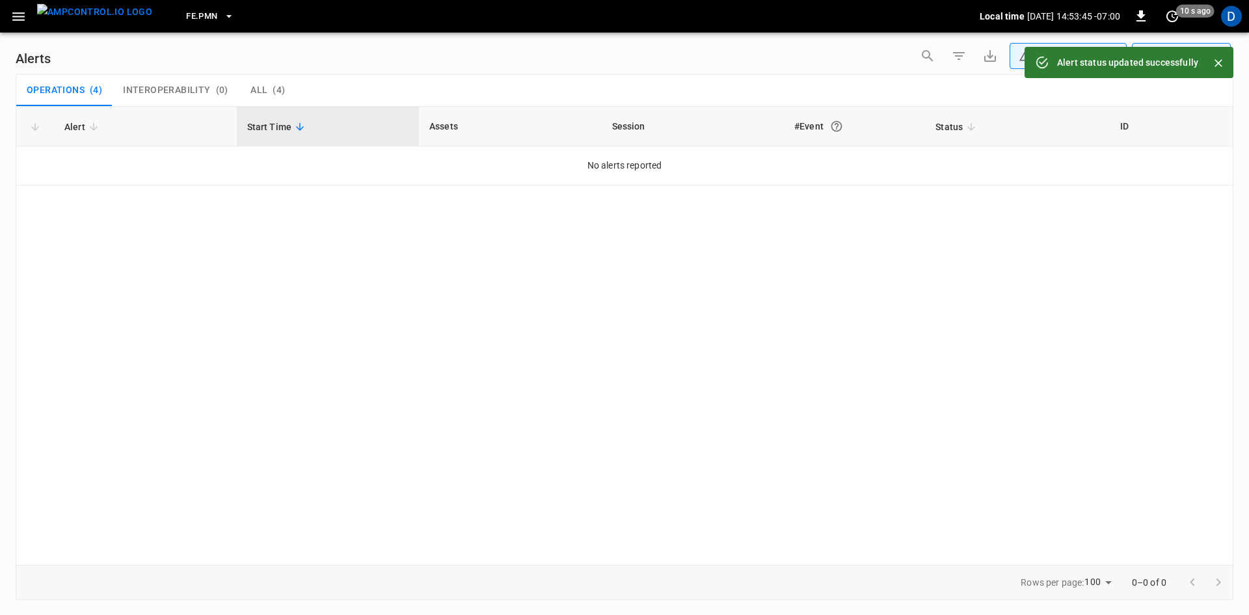
click at [14, 11] on icon "button" at bounding box center [18, 16] width 16 height 16
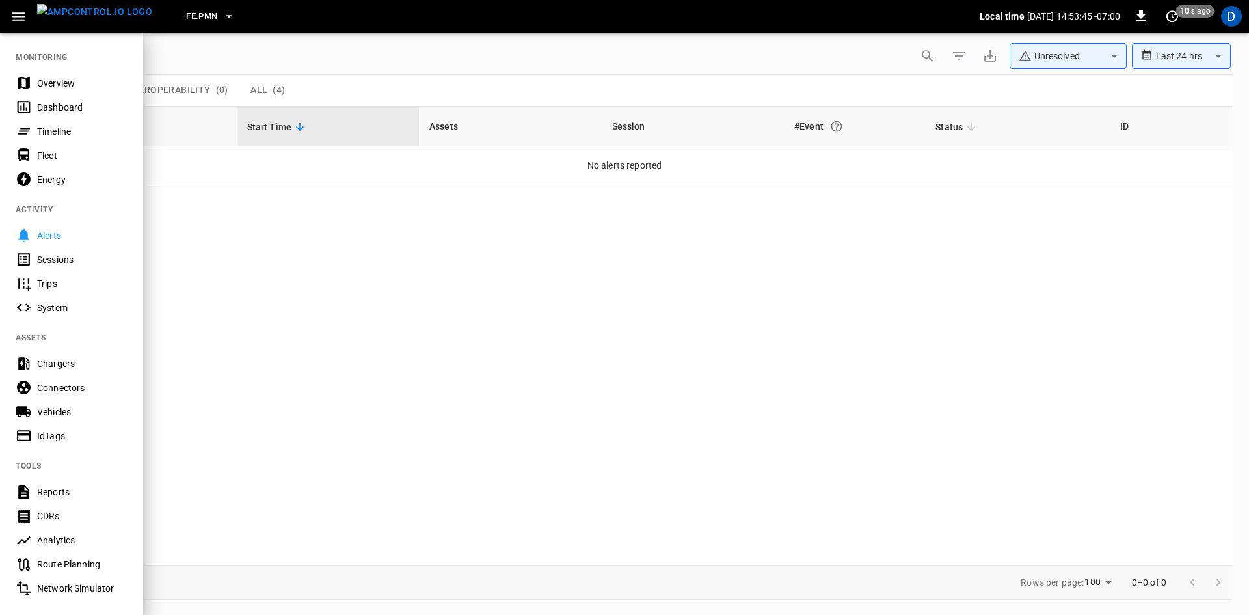
click at [46, 91] on div "Overview" at bounding box center [71, 83] width 143 height 24
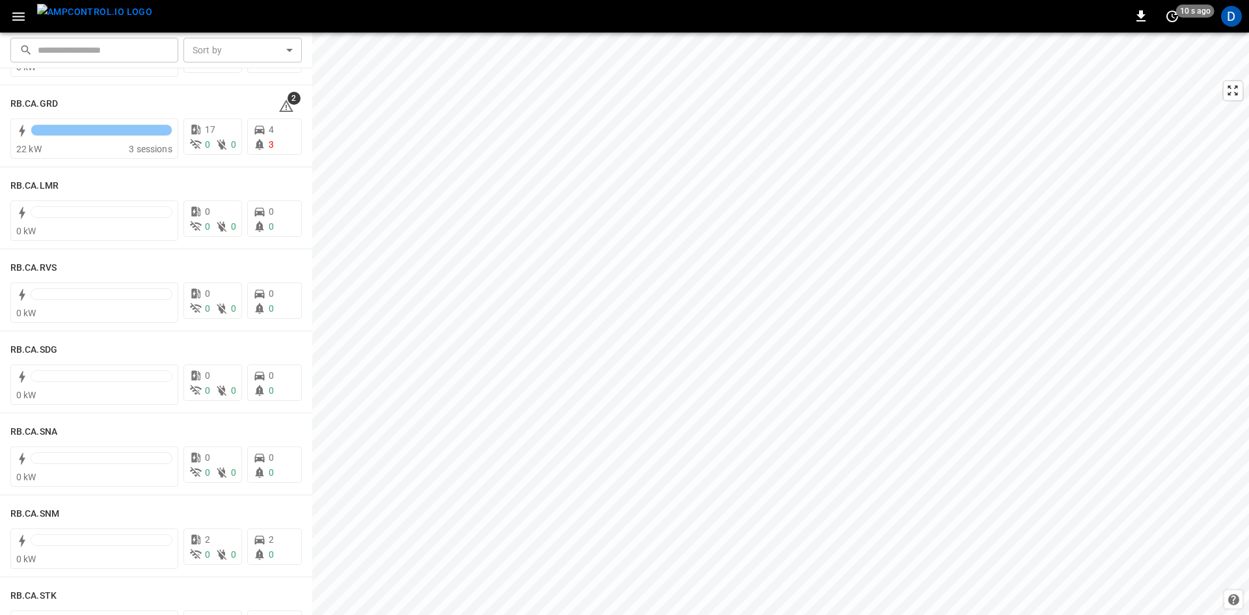
scroll to position [1626, 0]
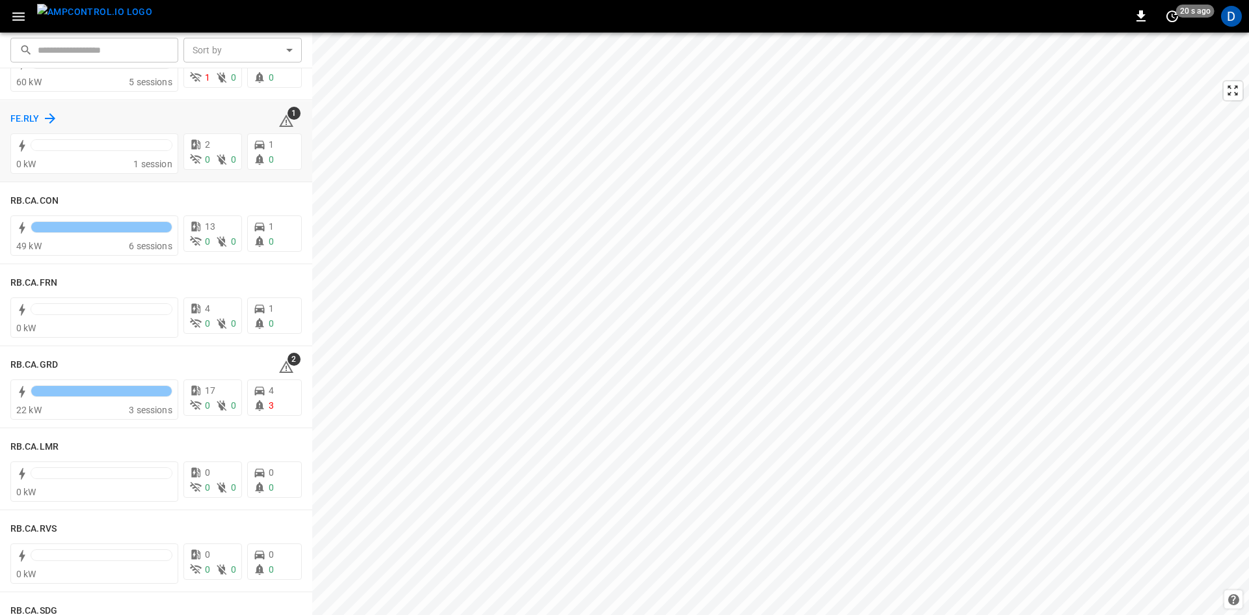
click at [36, 114] on h6 "FE.RLY" at bounding box center [24, 119] width 29 height 14
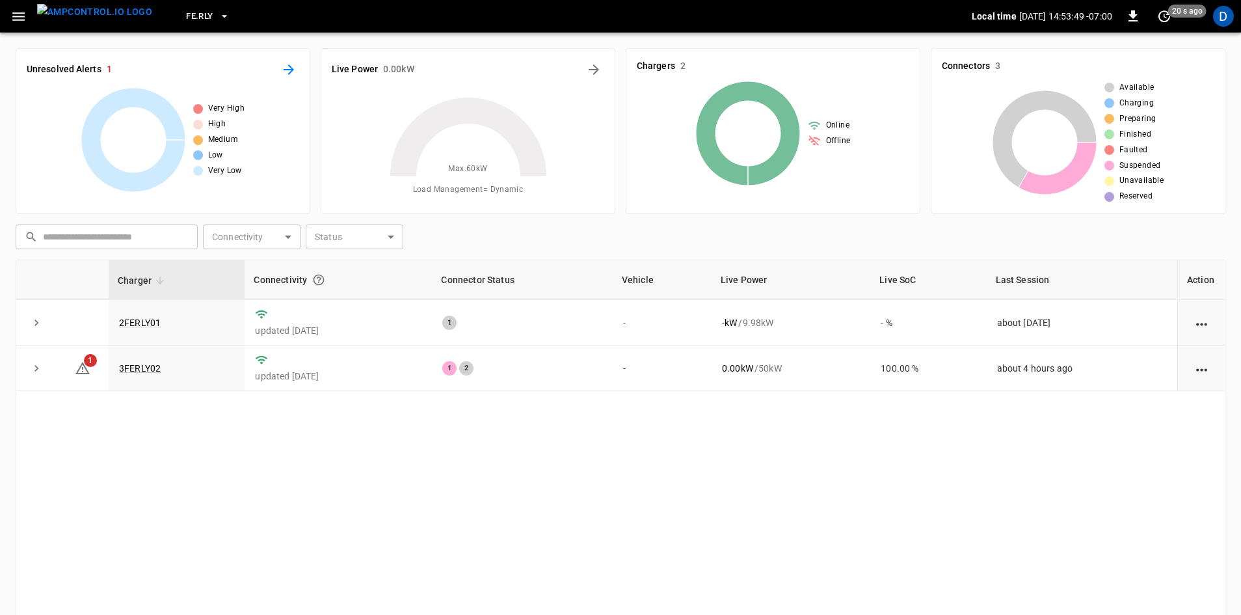
click at [291, 68] on icon "All Alerts" at bounding box center [289, 70] width 16 height 16
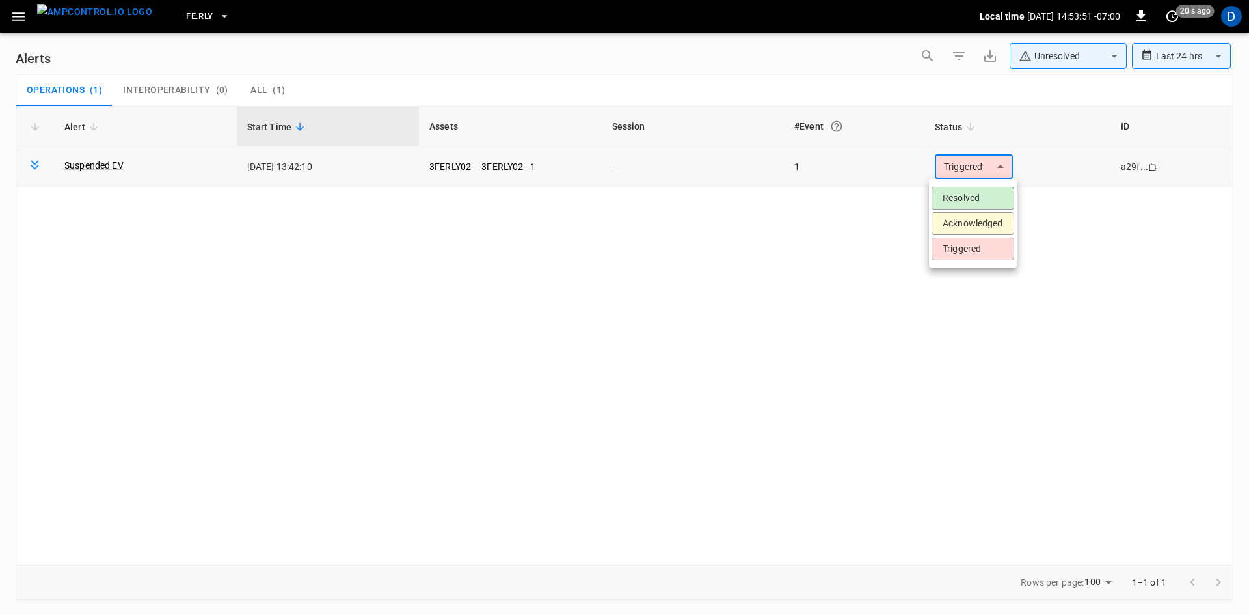
click at [957, 160] on body "**********" at bounding box center [624, 305] width 1249 height 610
click at [942, 205] on li "Resolved" at bounding box center [972, 198] width 83 height 23
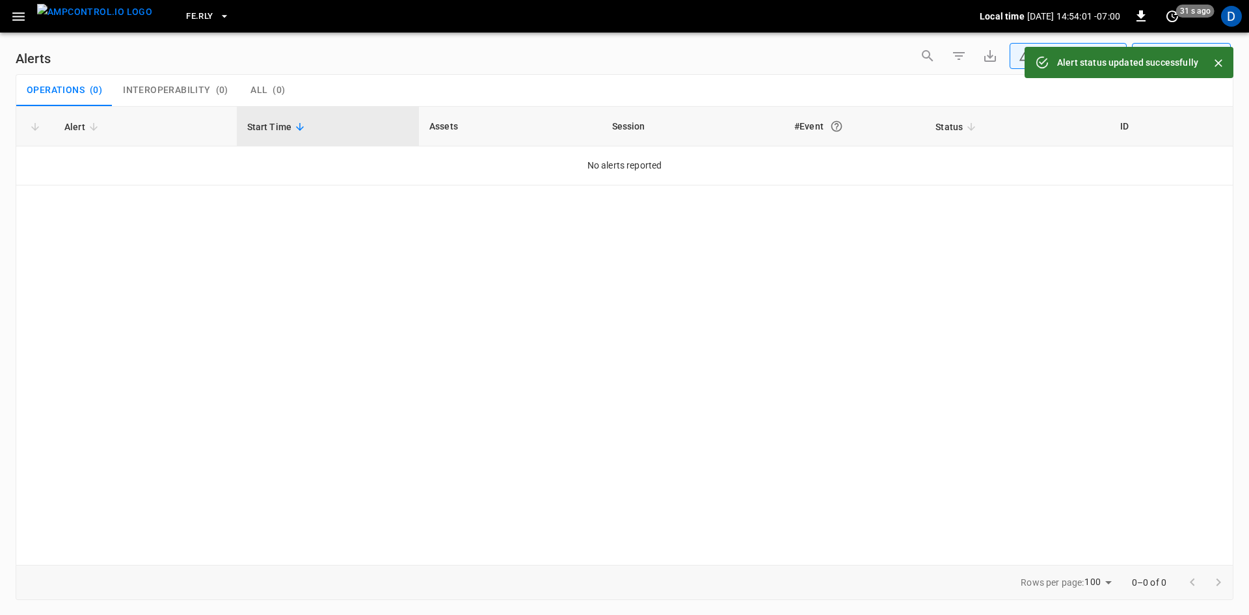
click at [20, 3] on div "FE.RLY Local time [DATE] 14:54:01 -07:00 0 31 s ago D" at bounding box center [624, 16] width 1249 height 33
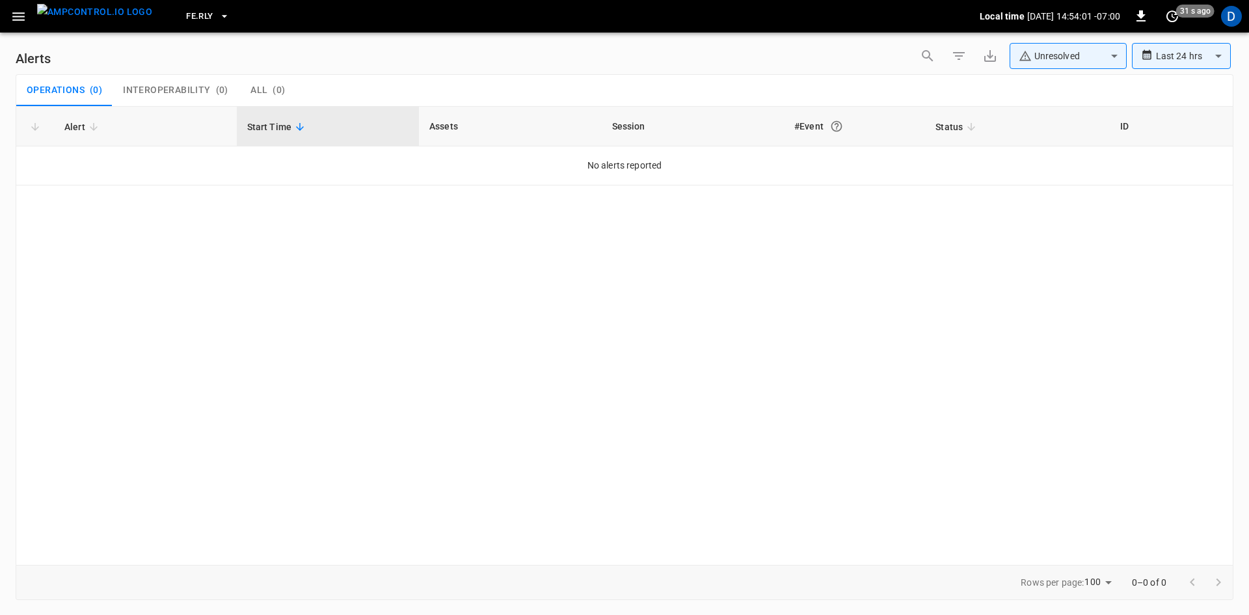
click at [20, 12] on icon "button" at bounding box center [18, 16] width 16 height 16
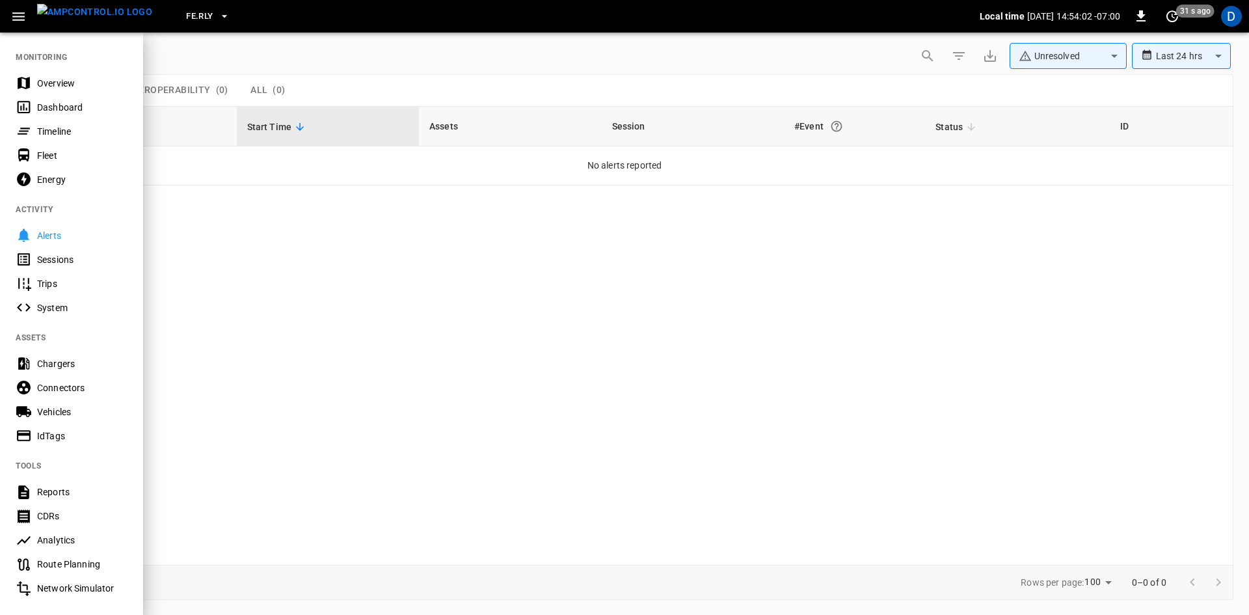
click at [35, 79] on div "Overview" at bounding box center [71, 83] width 143 height 24
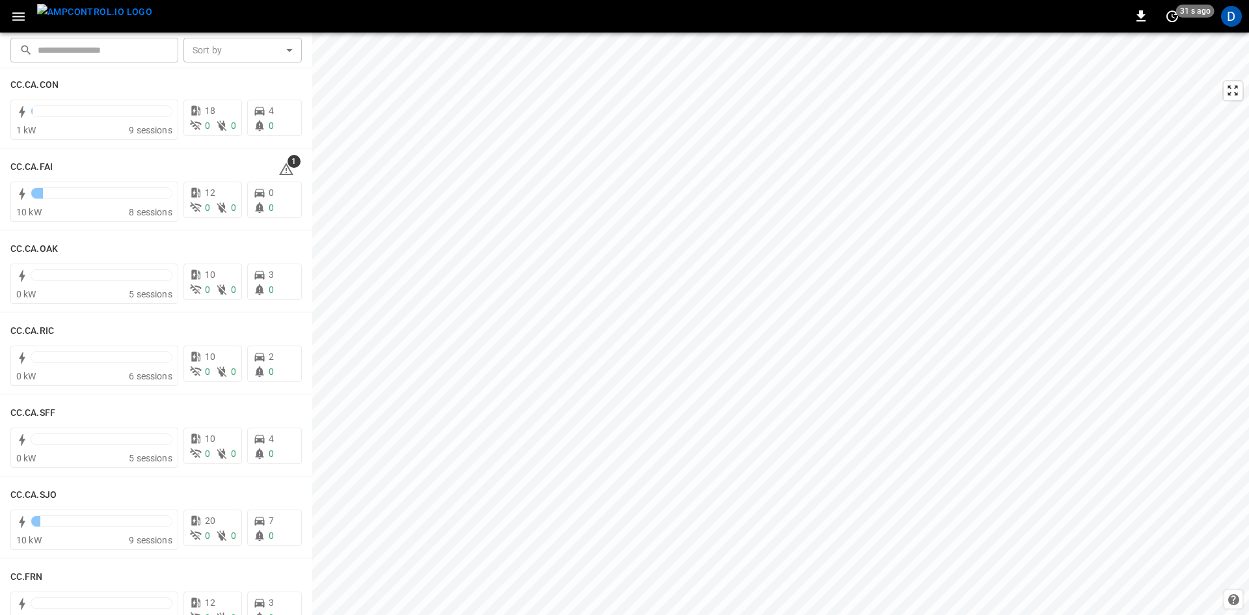
scroll to position [260, 0]
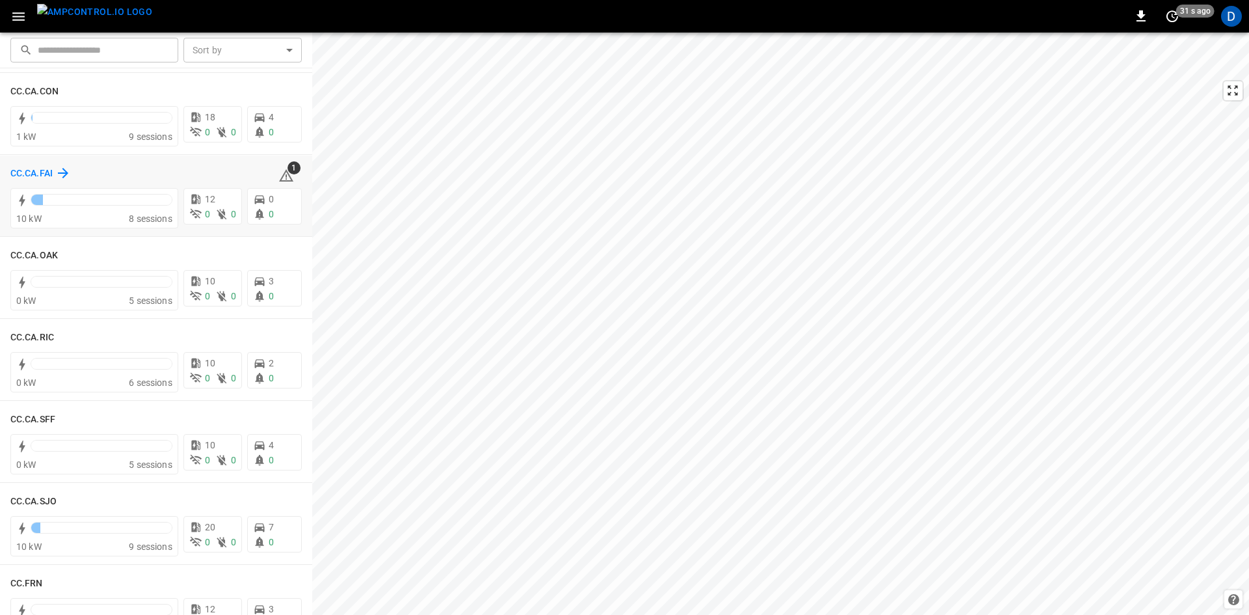
click at [36, 173] on h6 "CC.CA.FAI" at bounding box center [31, 173] width 42 height 14
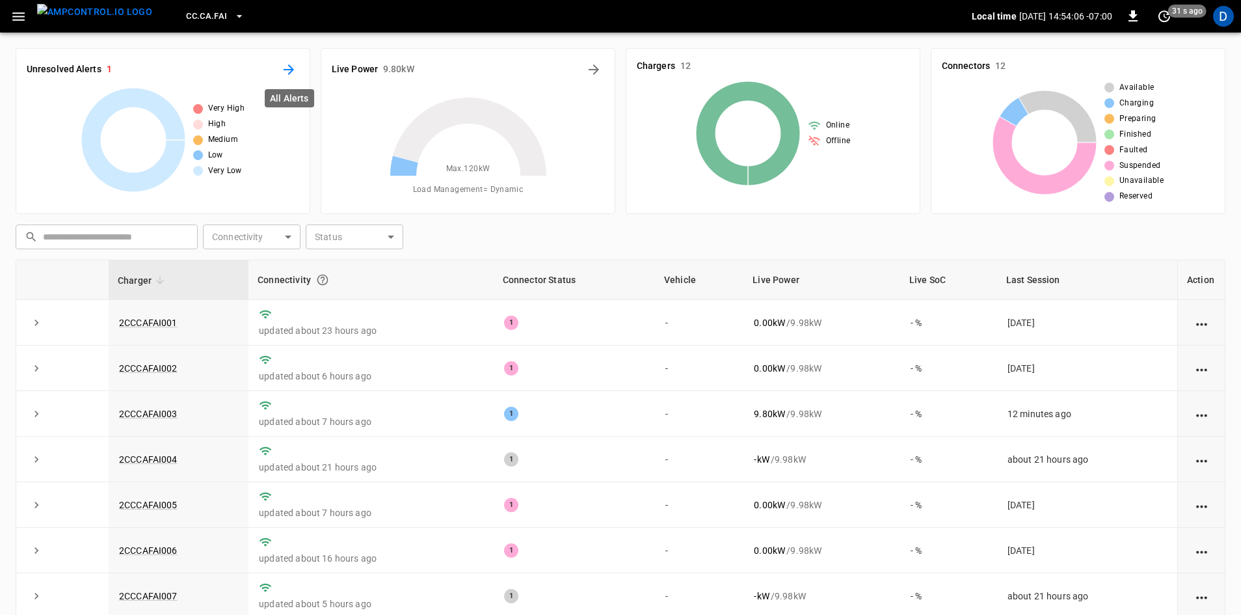
click at [290, 68] on icon "All Alerts" at bounding box center [289, 70] width 16 height 16
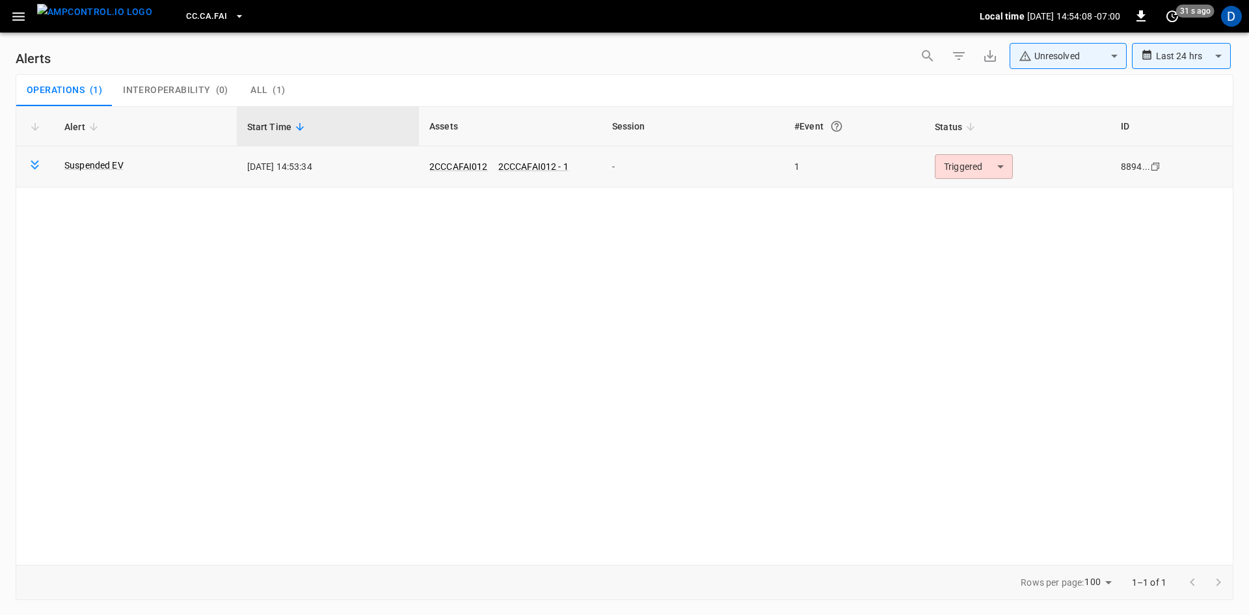
click at [937, 163] on body "**********" at bounding box center [624, 305] width 1249 height 610
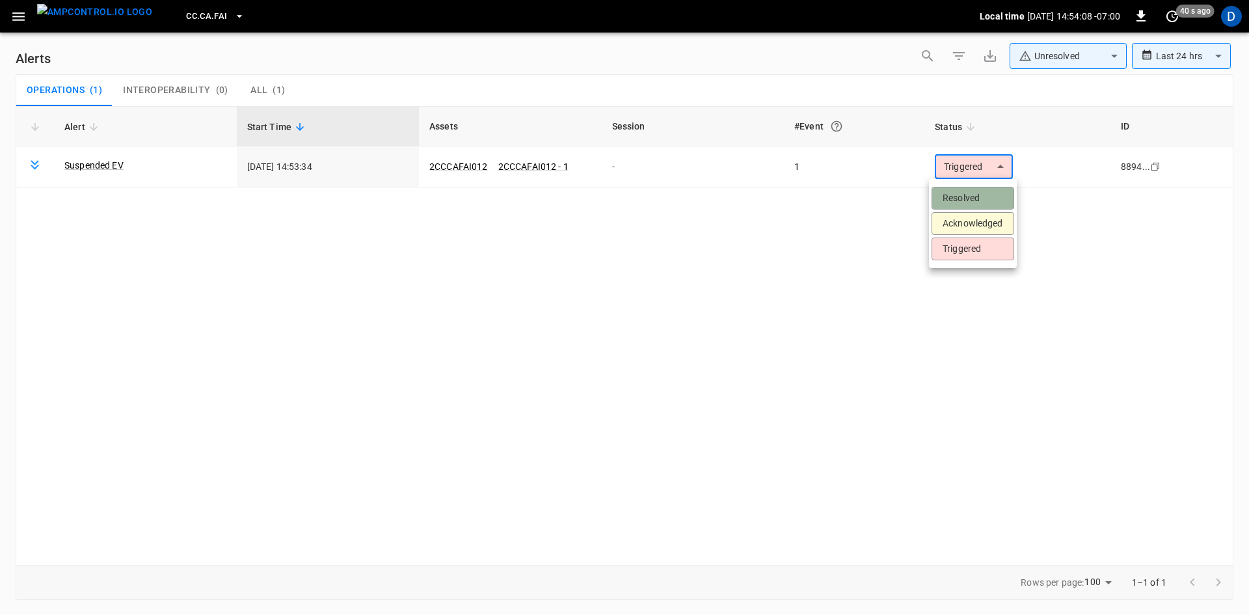
click at [954, 198] on li "Resolved" at bounding box center [972, 198] width 83 height 23
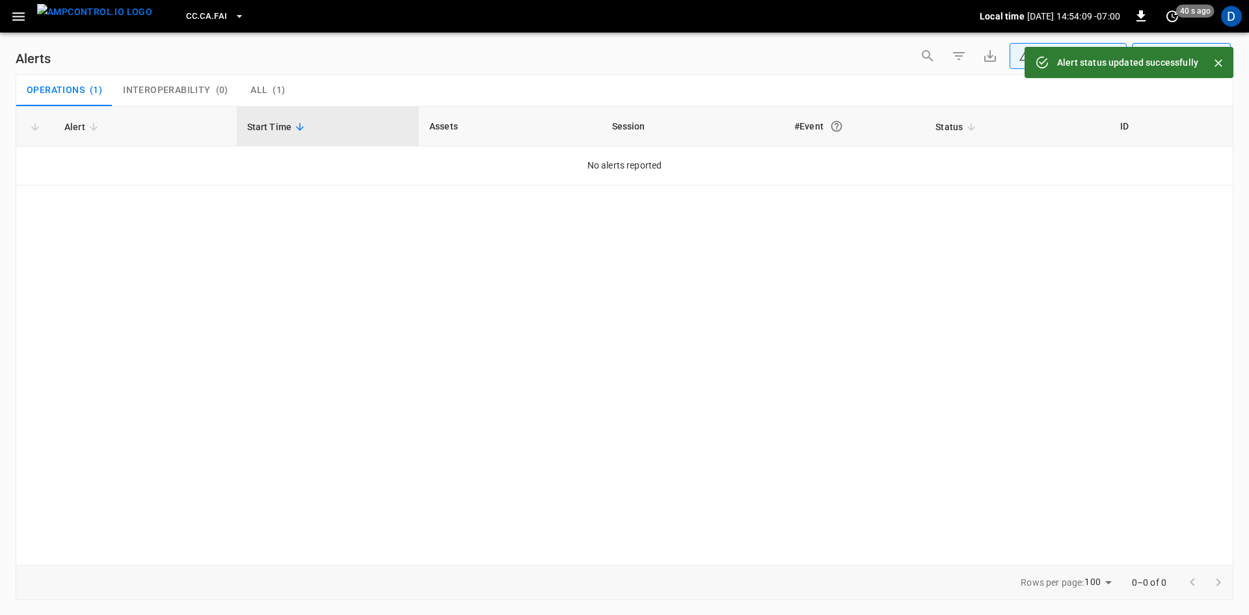
click at [26, 12] on icon "button" at bounding box center [18, 16] width 16 height 16
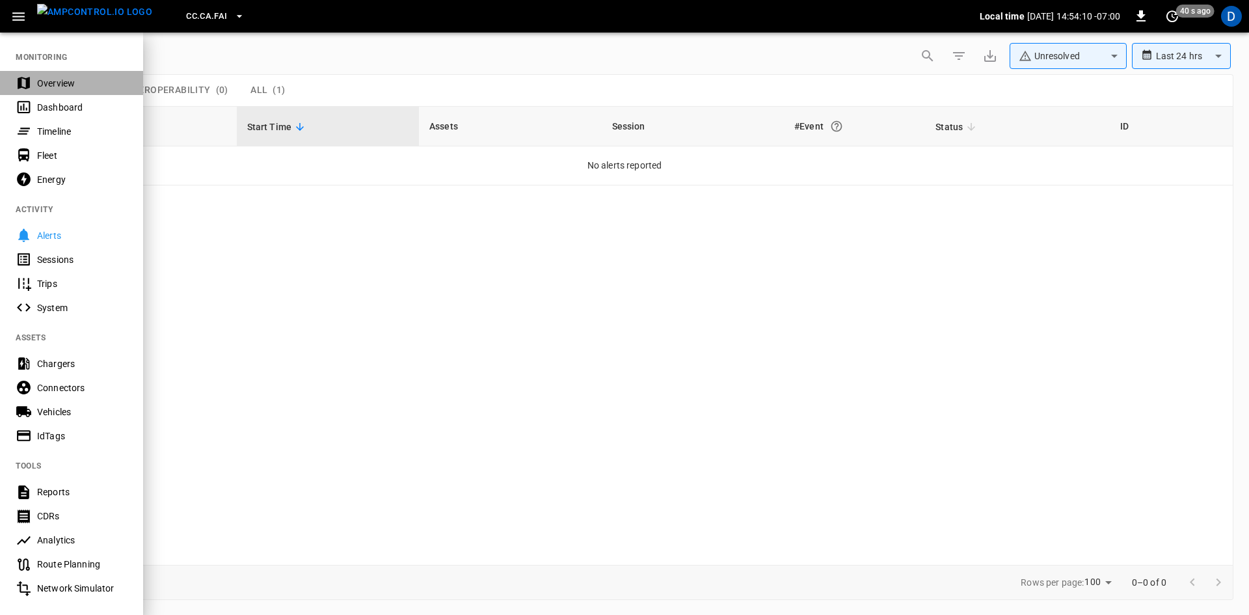
click at [46, 80] on div "Overview" at bounding box center [82, 83] width 90 height 13
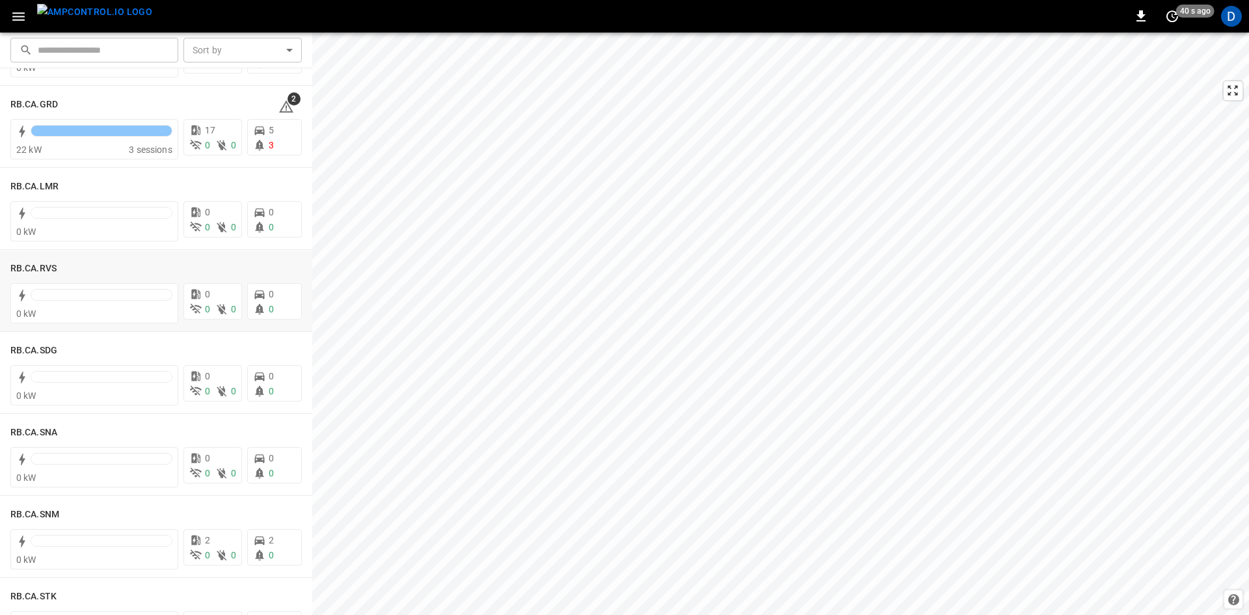
scroll to position [1756, 0]
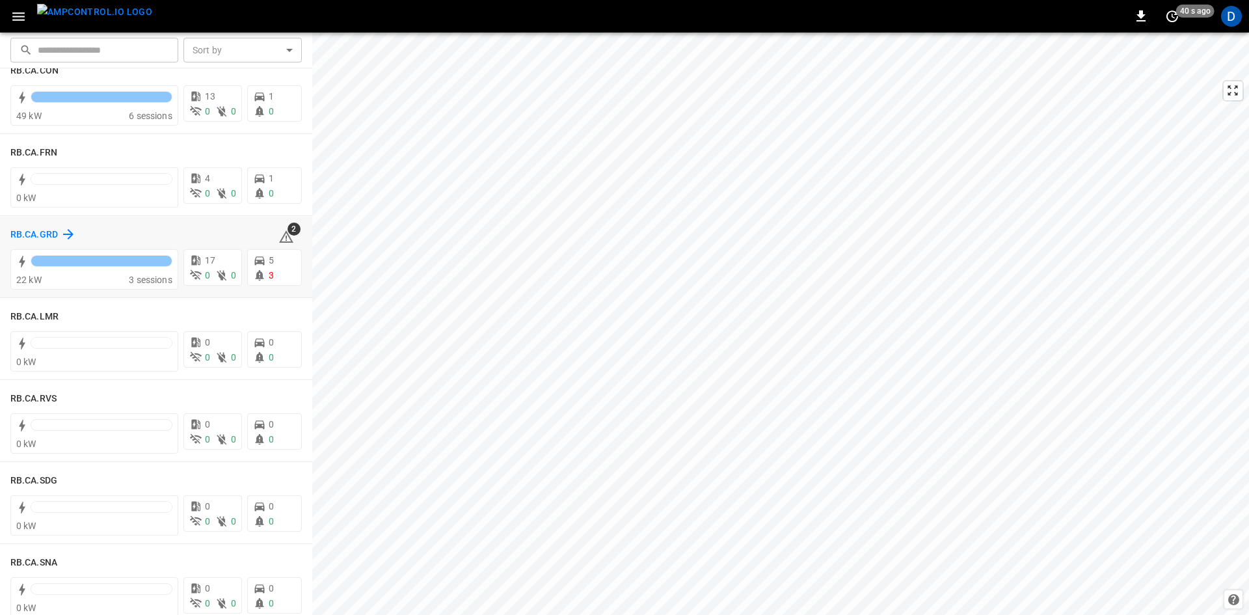
click at [59, 237] on div "RB.CA.GRD" at bounding box center [43, 234] width 66 height 16
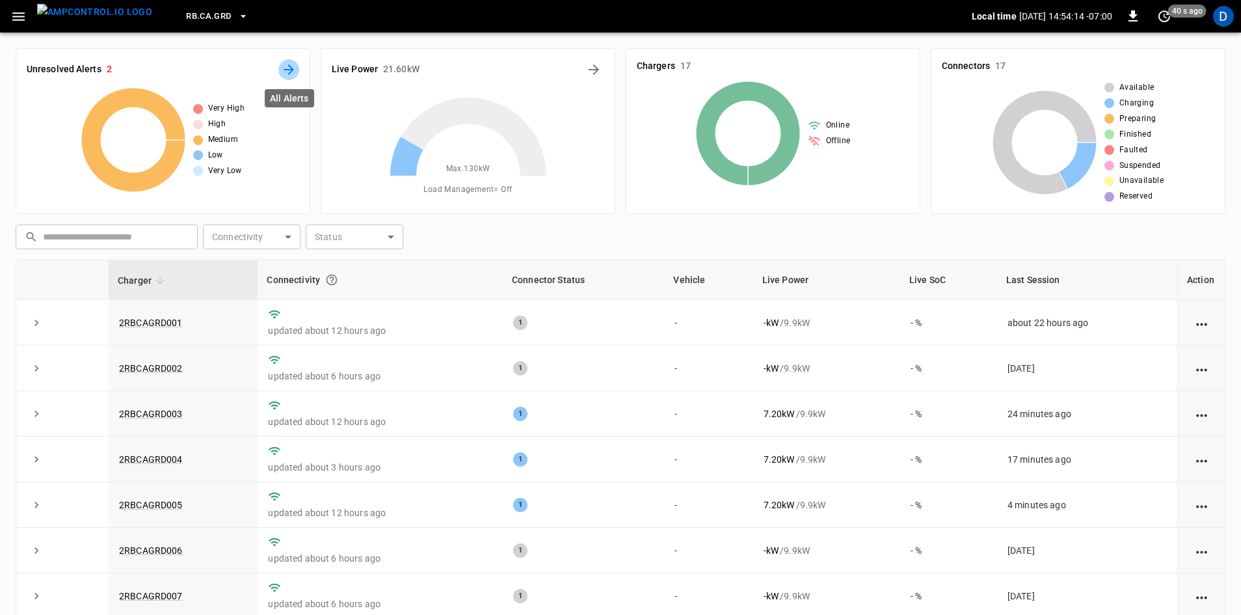
click at [291, 62] on icon "All Alerts" at bounding box center [289, 70] width 16 height 16
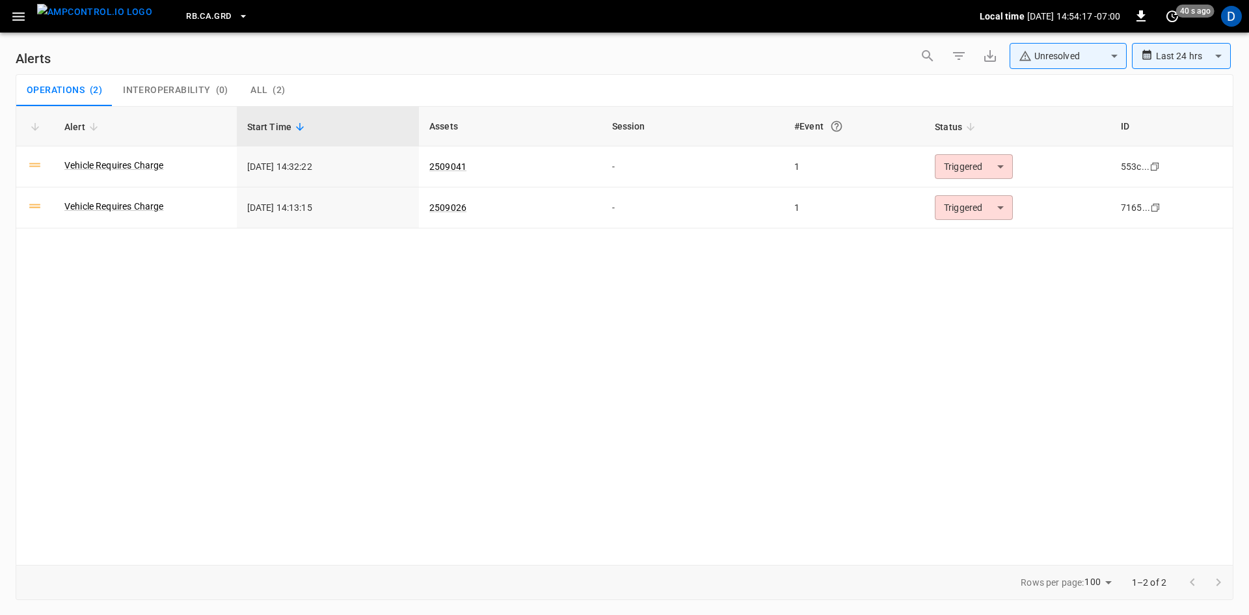
click at [20, 11] on icon "button" at bounding box center [18, 16] width 16 height 16
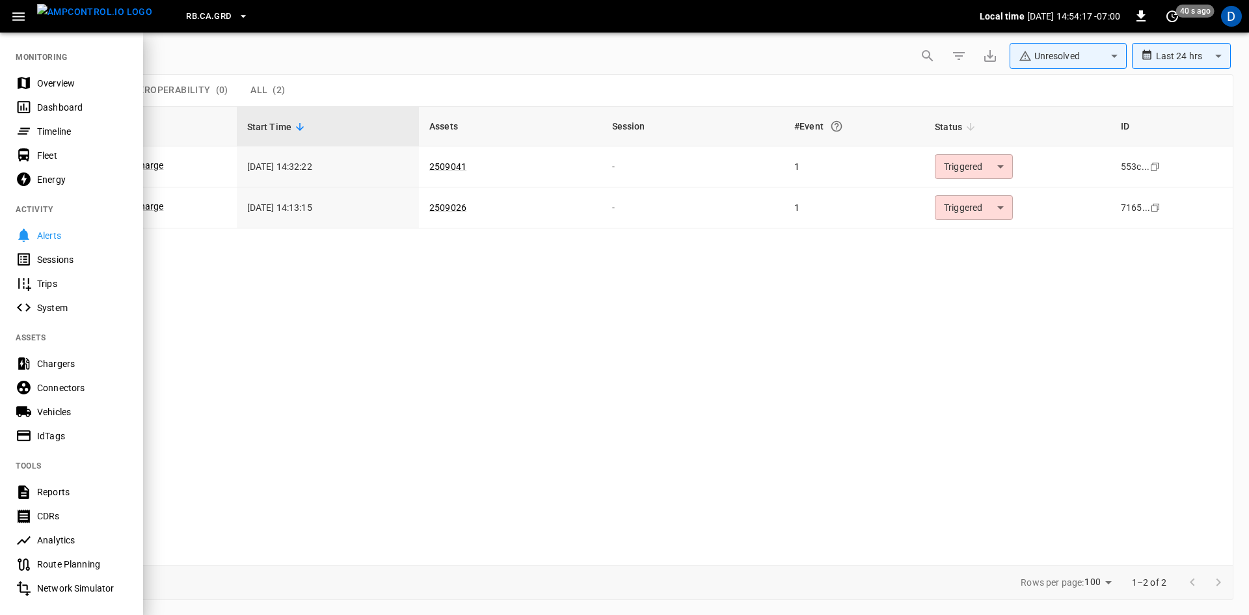
click at [52, 81] on div "Overview" at bounding box center [82, 83] width 90 height 13
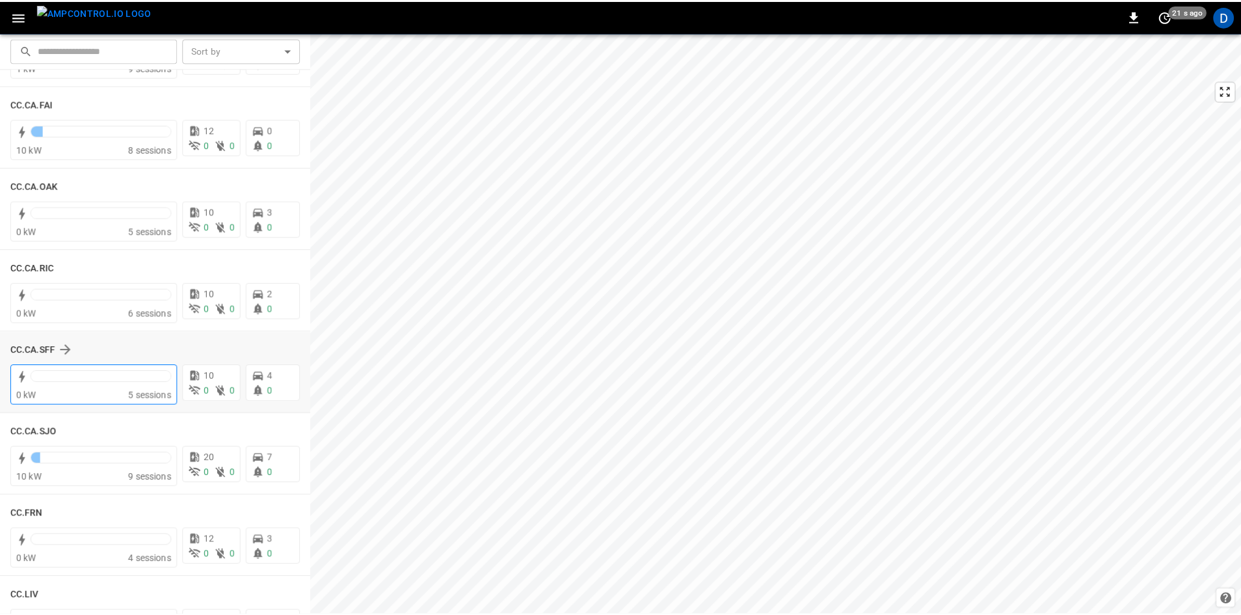
scroll to position [329, 0]
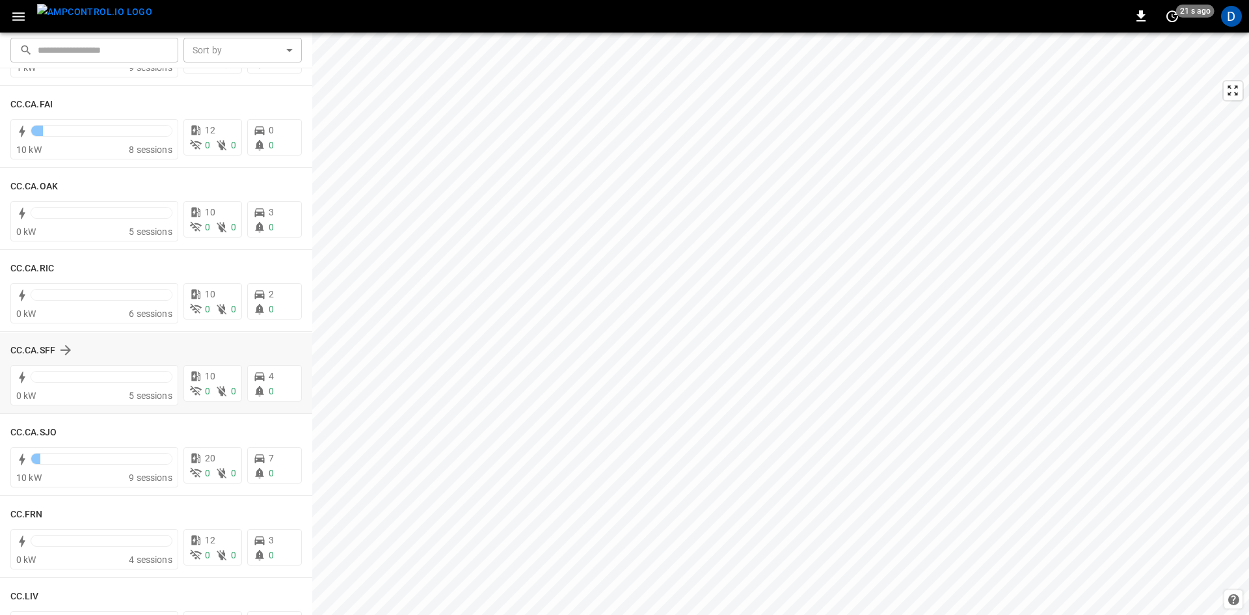
click at [51, 341] on div "CC.CA.SFF" at bounding box center [155, 350] width 291 height 25
click at [42, 348] on h6 "CC.CA.SFF" at bounding box center [32, 350] width 45 height 14
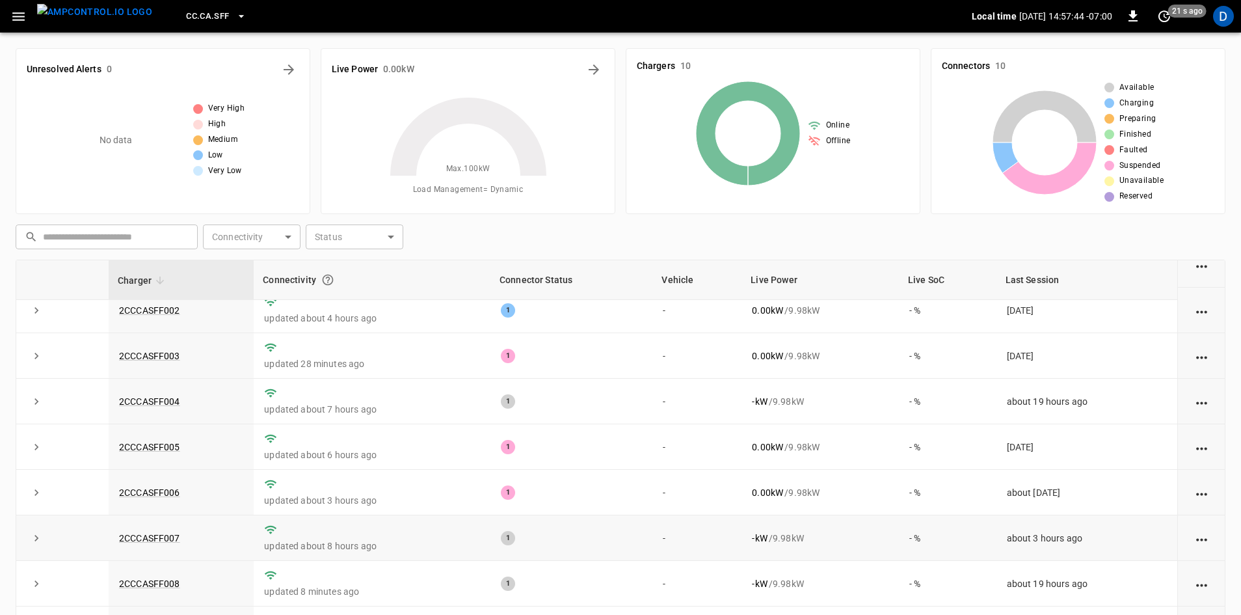
scroll to position [72, 0]
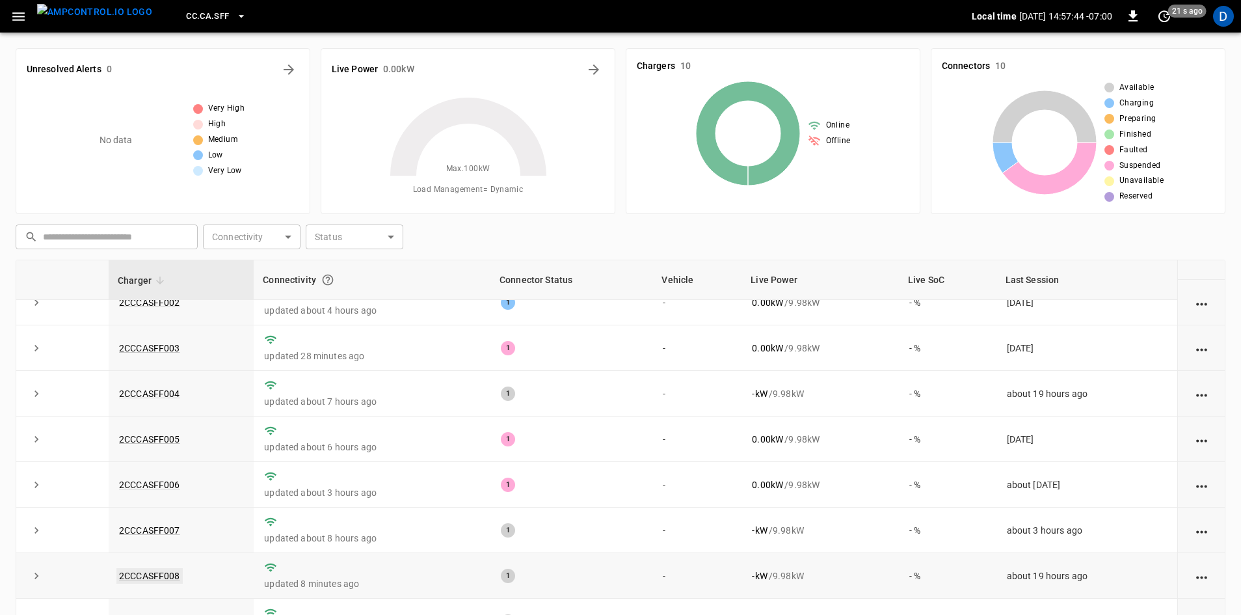
click at [163, 572] on link "2CCCASFF008" at bounding box center [149, 576] width 66 height 16
